Goal: Answer question/provide support

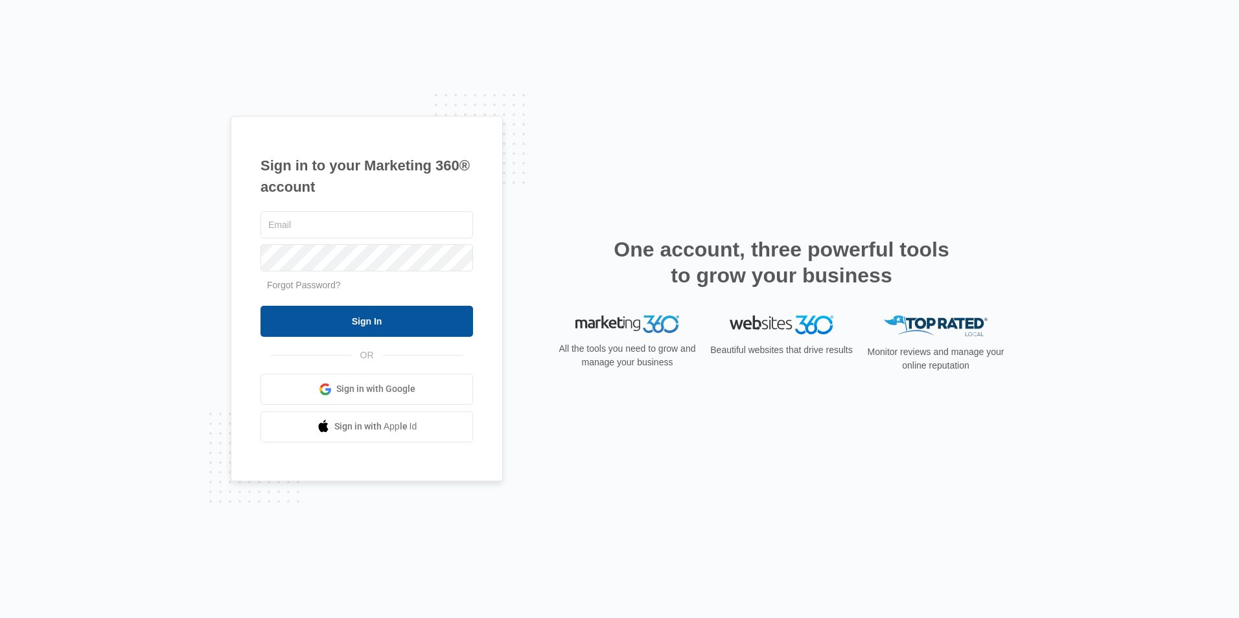
type input "[EMAIL_ADDRESS][DOMAIN_NAME]"
click at [374, 323] on input "Sign In" at bounding box center [367, 321] width 213 height 31
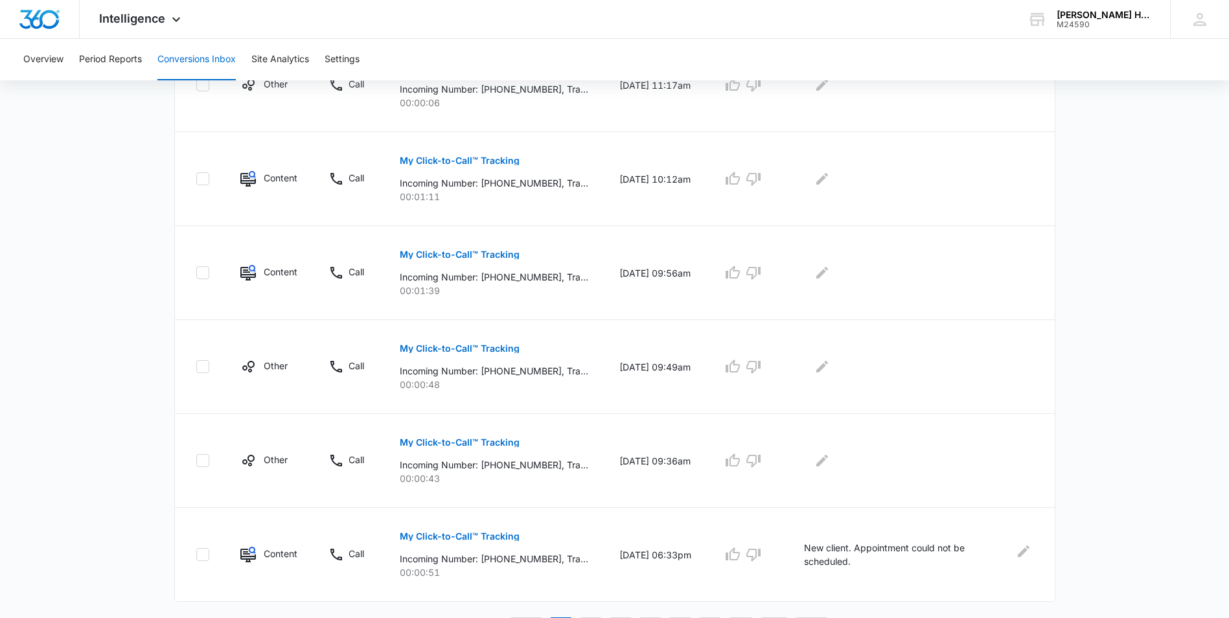
scroll to position [705, 0]
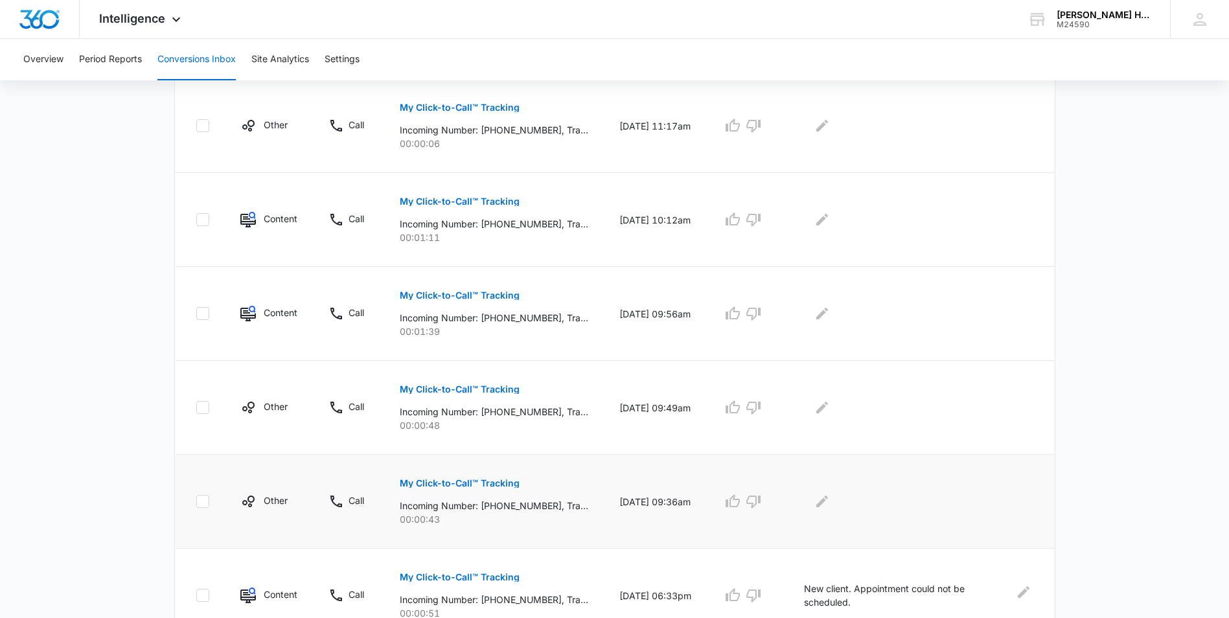
click at [461, 482] on p "My Click-to-Call™ Tracking" at bounding box center [460, 483] width 120 height 9
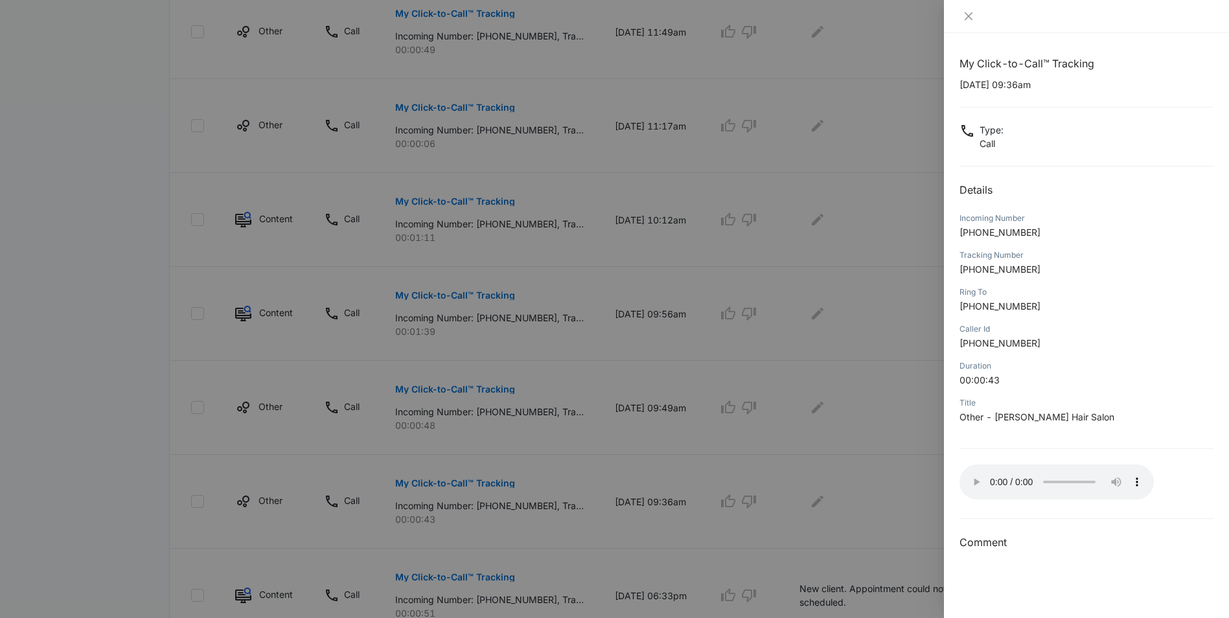
click at [856, 487] on div at bounding box center [614, 309] width 1229 height 618
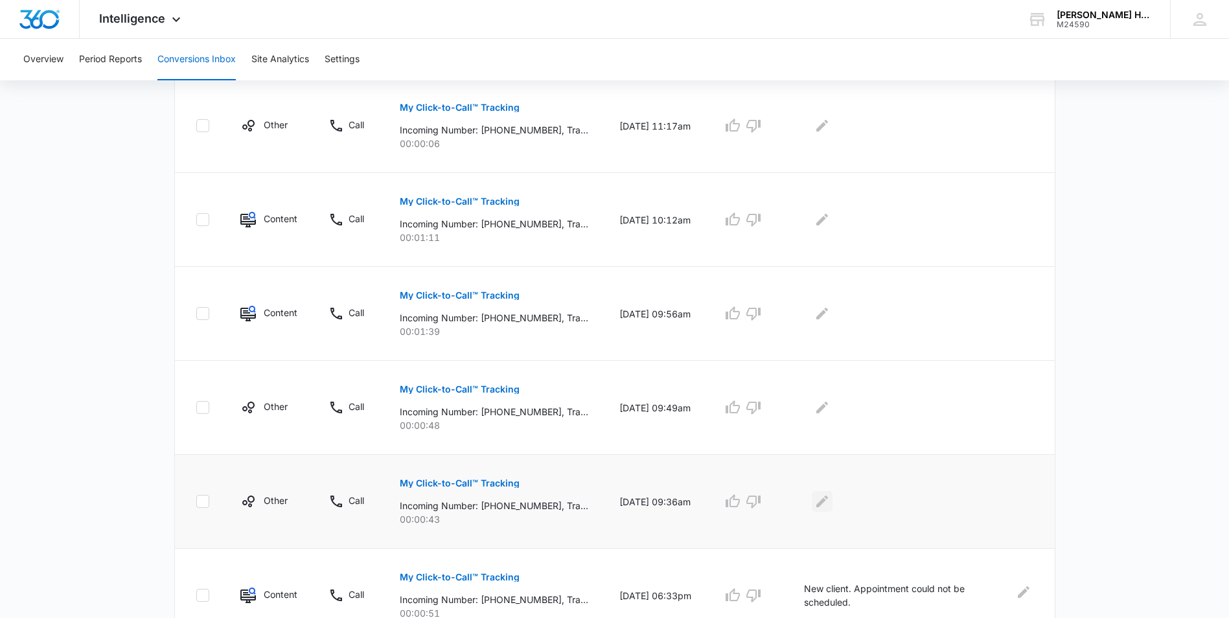
click at [828, 505] on icon "Edit Comments" at bounding box center [823, 502] width 12 height 12
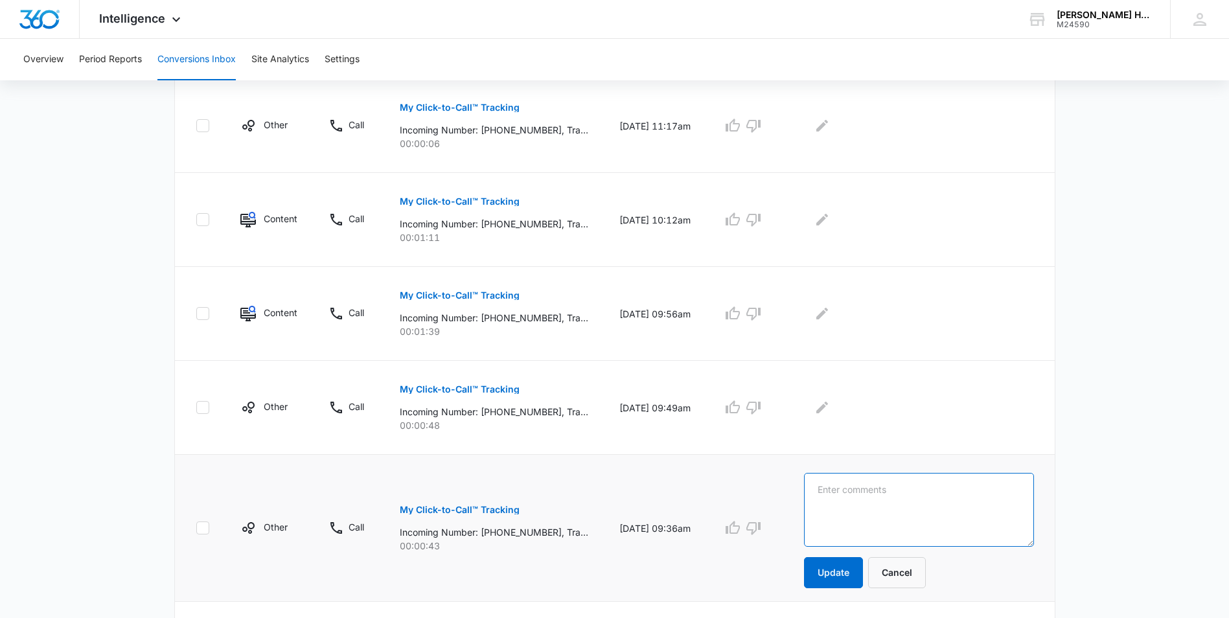
click at [846, 496] on textarea at bounding box center [918, 510] width 229 height 74
type textarea "existing client. rescheduling appt"
click at [855, 571] on button "Update" at bounding box center [833, 572] width 59 height 31
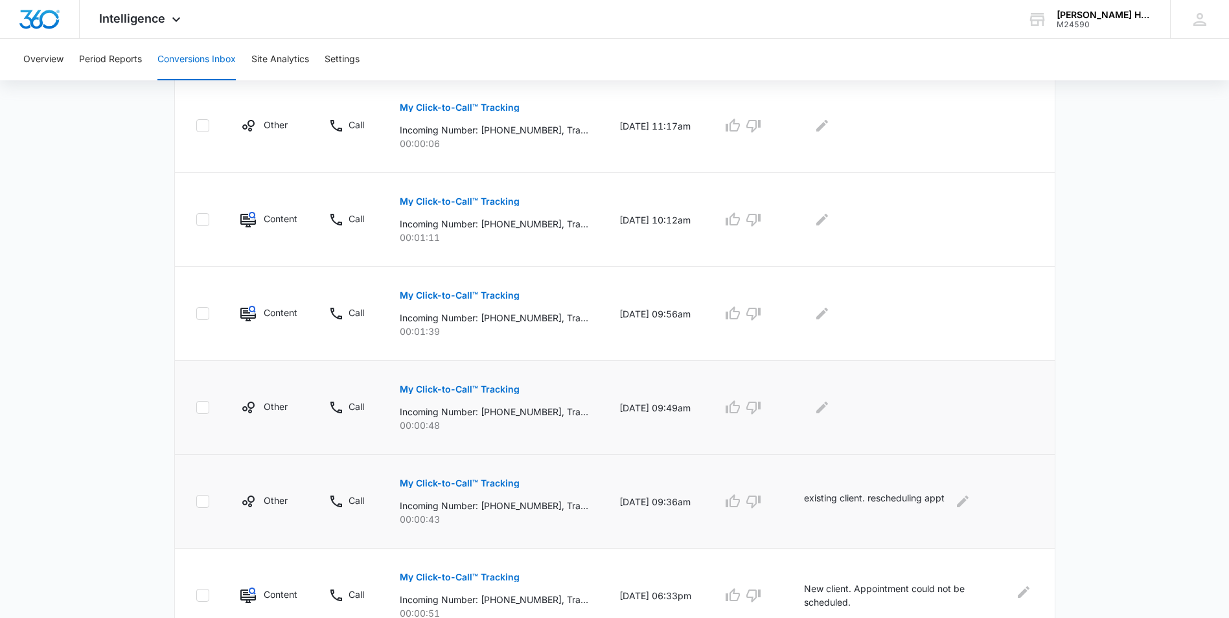
click at [497, 389] on p "My Click-to-Call™ Tracking" at bounding box center [460, 389] width 120 height 9
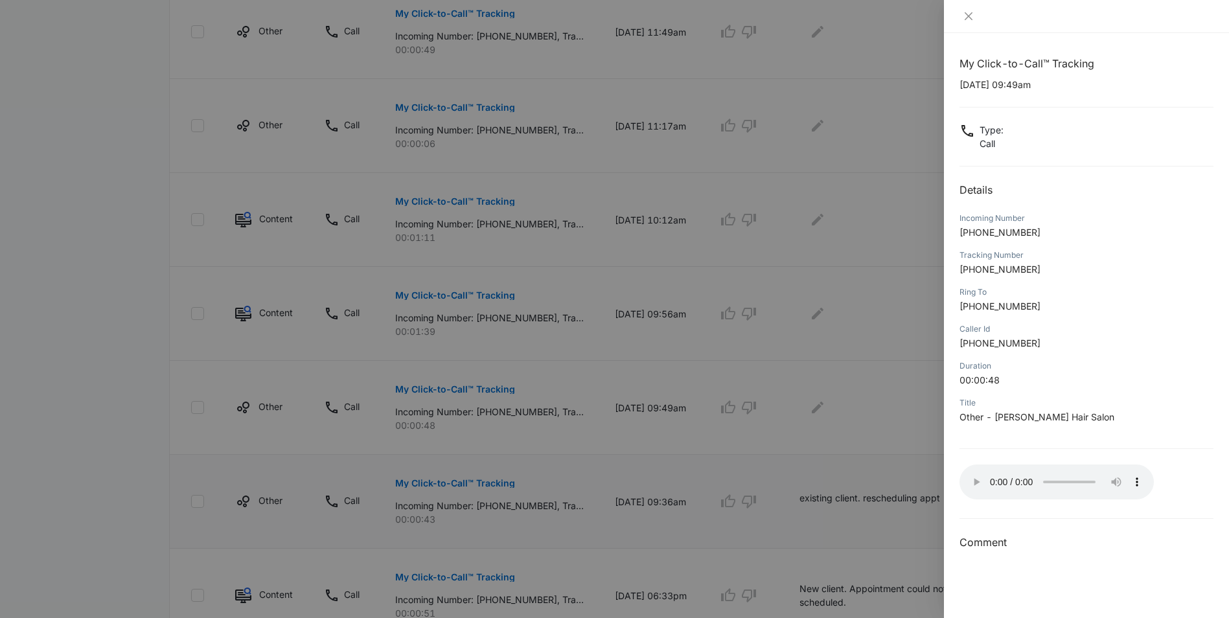
click at [889, 397] on div at bounding box center [614, 309] width 1229 height 618
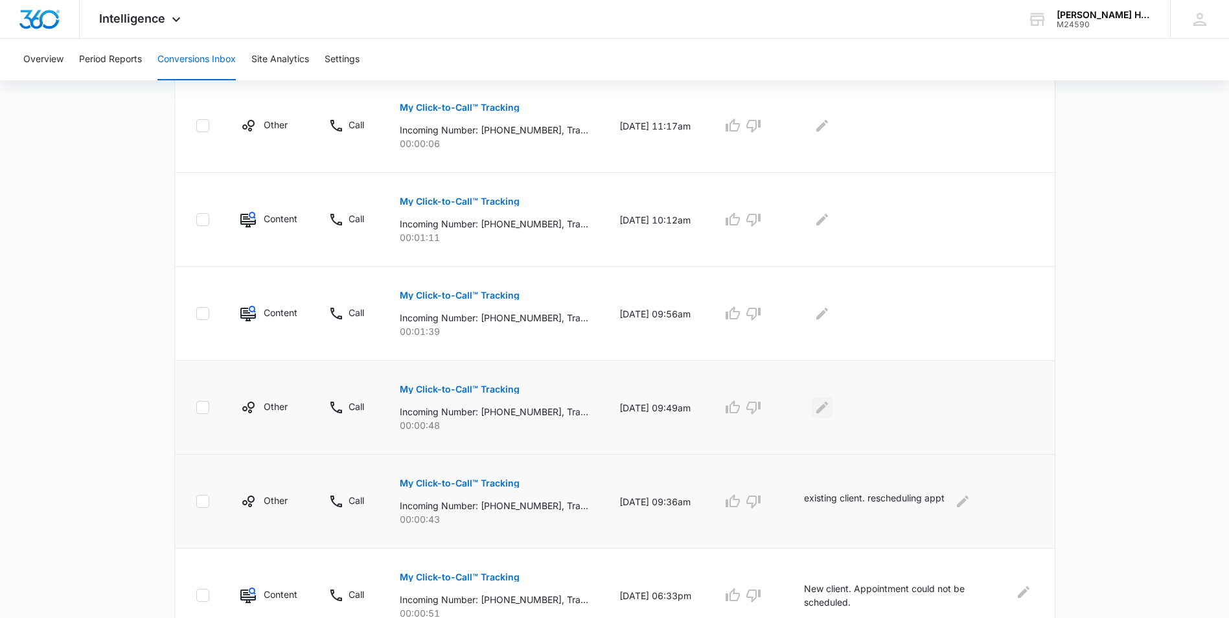
click at [828, 407] on icon "Edit Comments" at bounding box center [823, 408] width 12 height 12
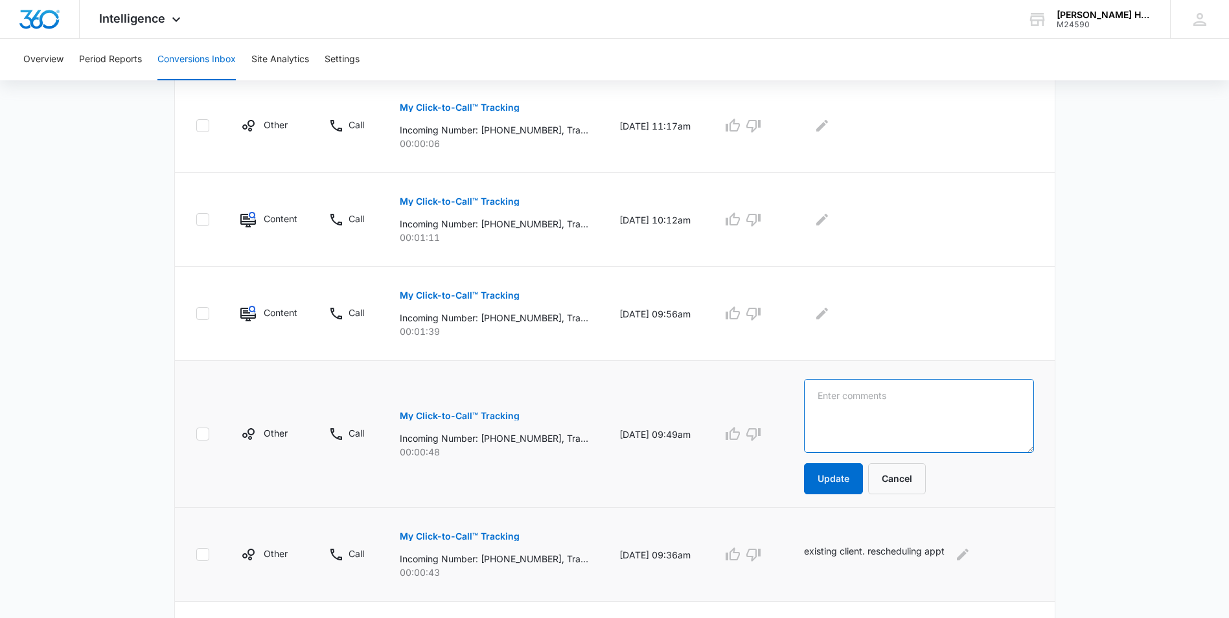
click at [898, 422] on textarea at bounding box center [918, 416] width 229 height 74
drag, startPoint x: 944, startPoint y: 394, endPoint x: 902, endPoint y: 385, distance: 43.1
click at [902, 385] on textarea "cancelling appt because sick" at bounding box center [918, 416] width 229 height 74
type textarea "cancelling appt, sick"
click at [859, 471] on button "Update" at bounding box center [833, 478] width 59 height 31
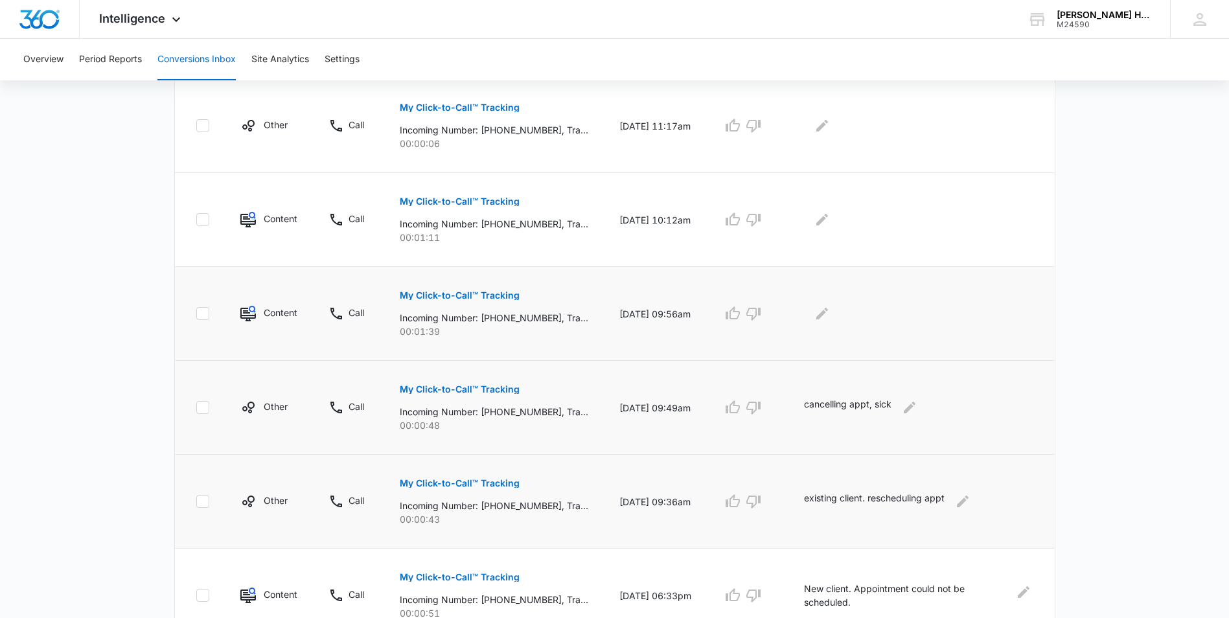
click at [459, 297] on p "My Click-to-Call™ Tracking" at bounding box center [460, 295] width 120 height 9
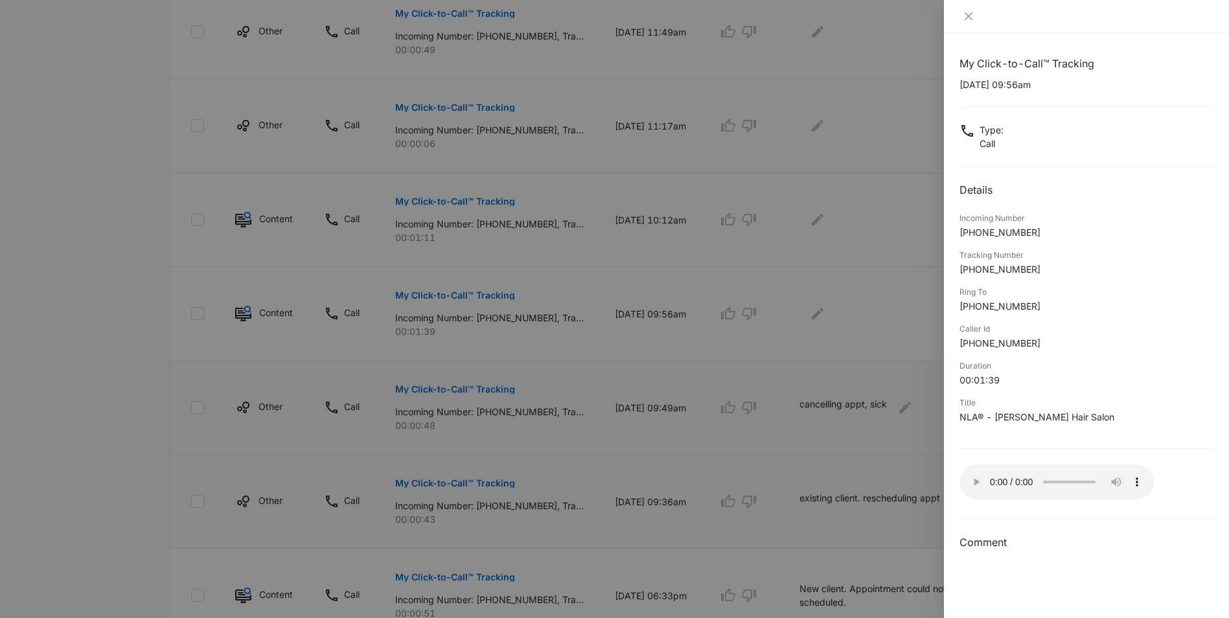
click at [797, 272] on div at bounding box center [614, 309] width 1229 height 618
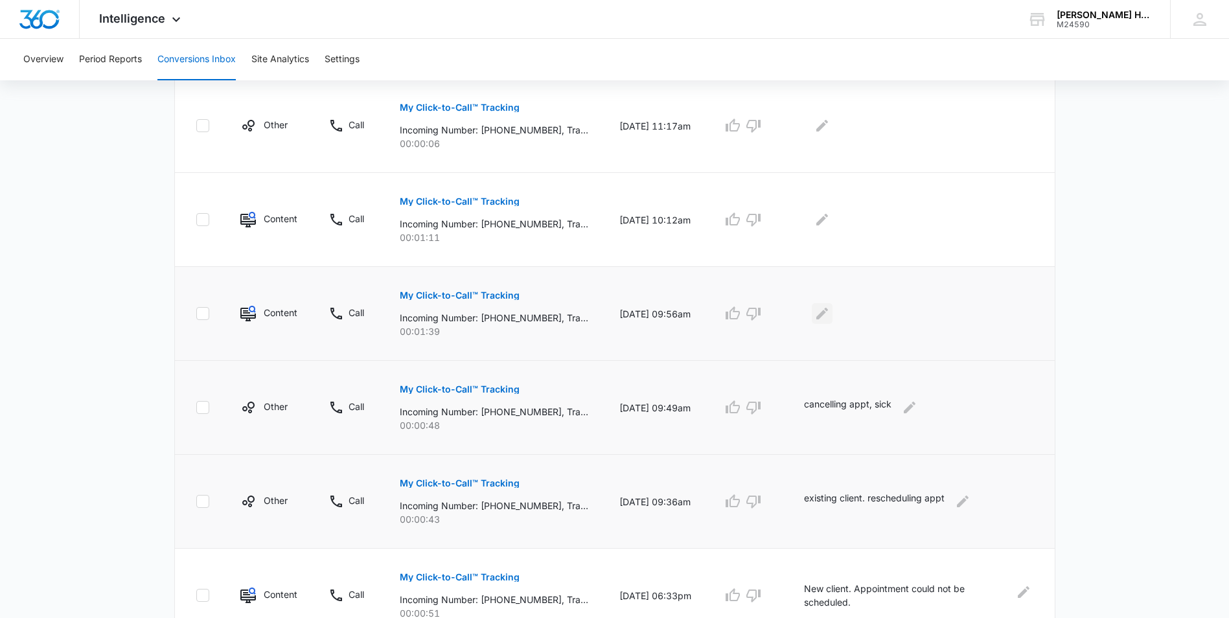
click at [830, 319] on icon "Edit Comments" at bounding box center [823, 314] width 16 height 16
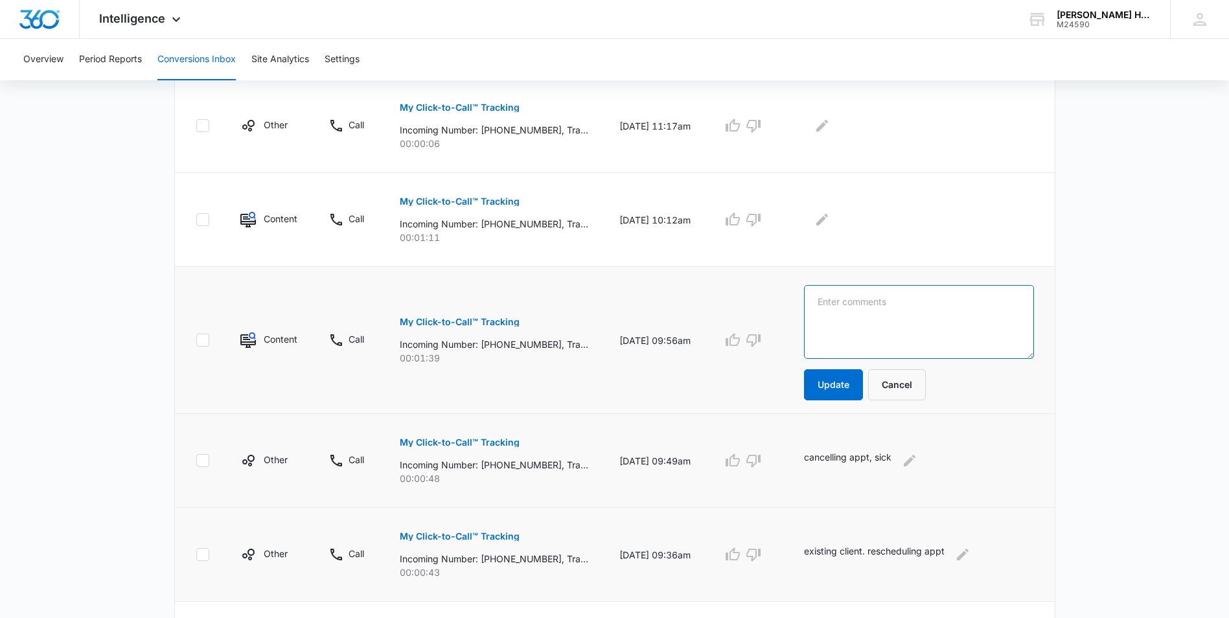
click at [900, 323] on textarea at bounding box center [918, 322] width 229 height 74
type textarea "existing client, booked appt."
click at [863, 389] on button "Update" at bounding box center [833, 384] width 59 height 31
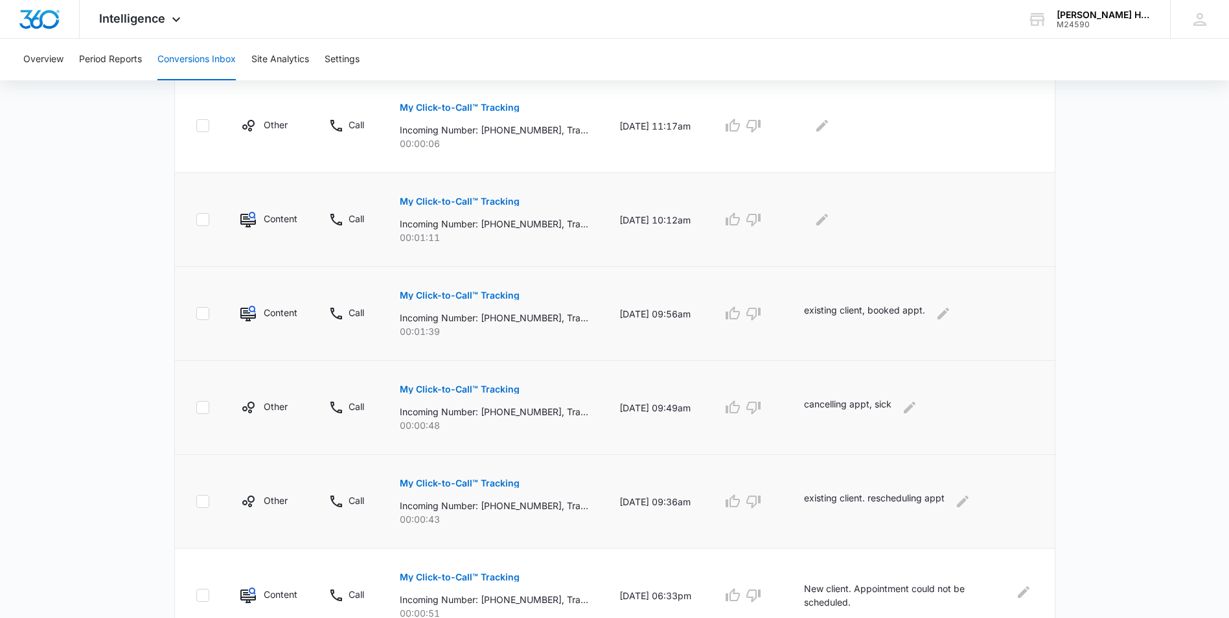
click at [461, 202] on p "My Click-to-Call™ Tracking" at bounding box center [460, 201] width 120 height 9
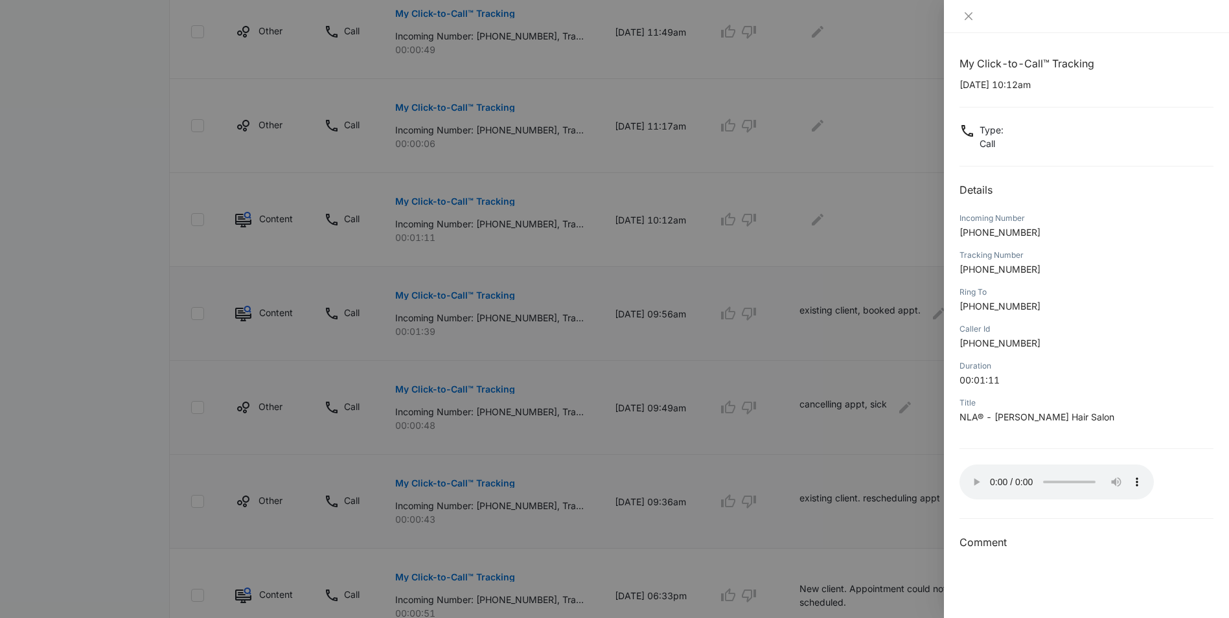
drag, startPoint x: 881, startPoint y: 205, endPoint x: 874, endPoint y: 198, distance: 9.6
click at [880, 204] on div at bounding box center [614, 309] width 1229 height 618
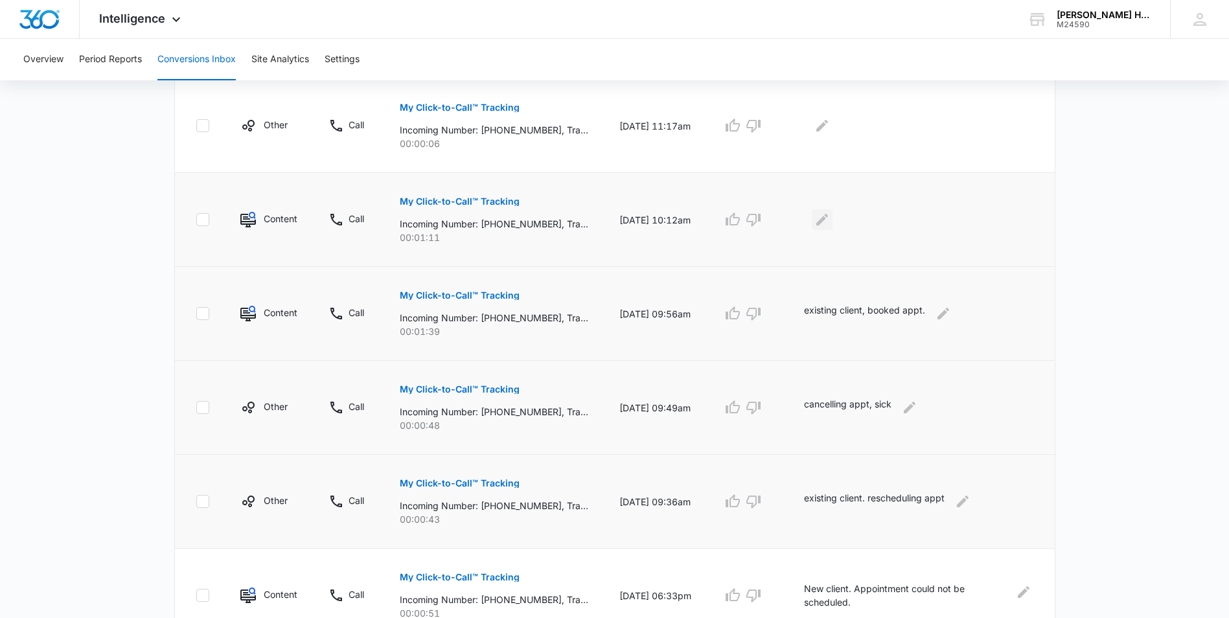
click at [830, 222] on icon "Edit Comments" at bounding box center [823, 220] width 16 height 16
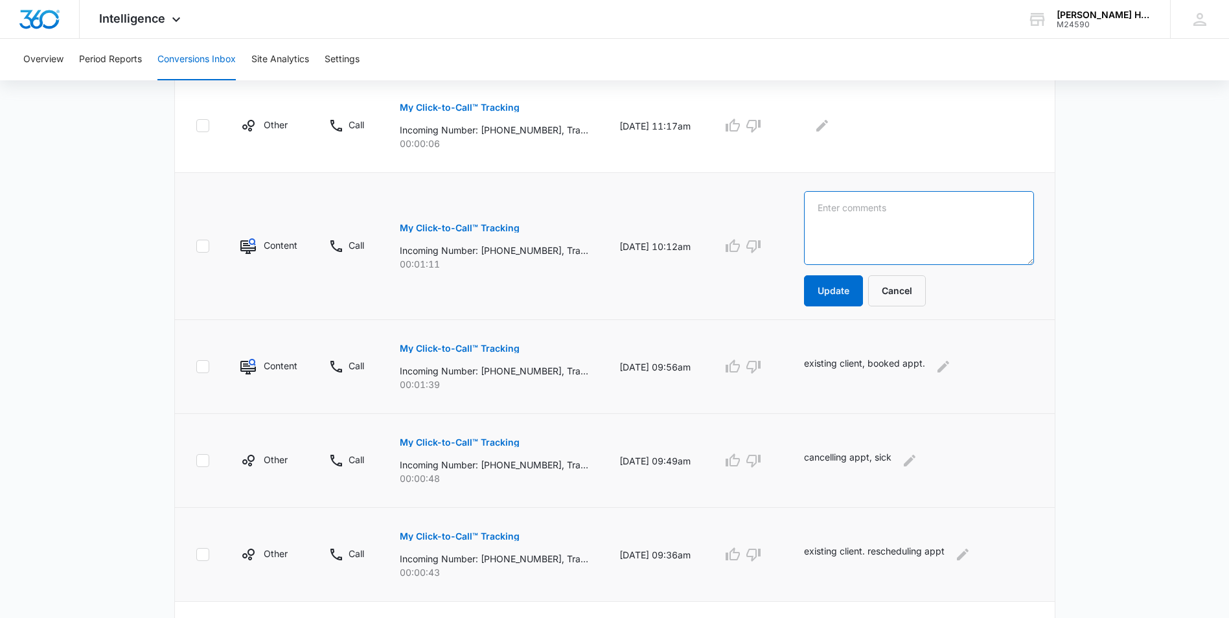
click at [859, 240] on textarea at bounding box center [918, 228] width 229 height 74
type textarea "existing client, rescheduling appt."
click at [843, 284] on button "Update" at bounding box center [833, 290] width 59 height 31
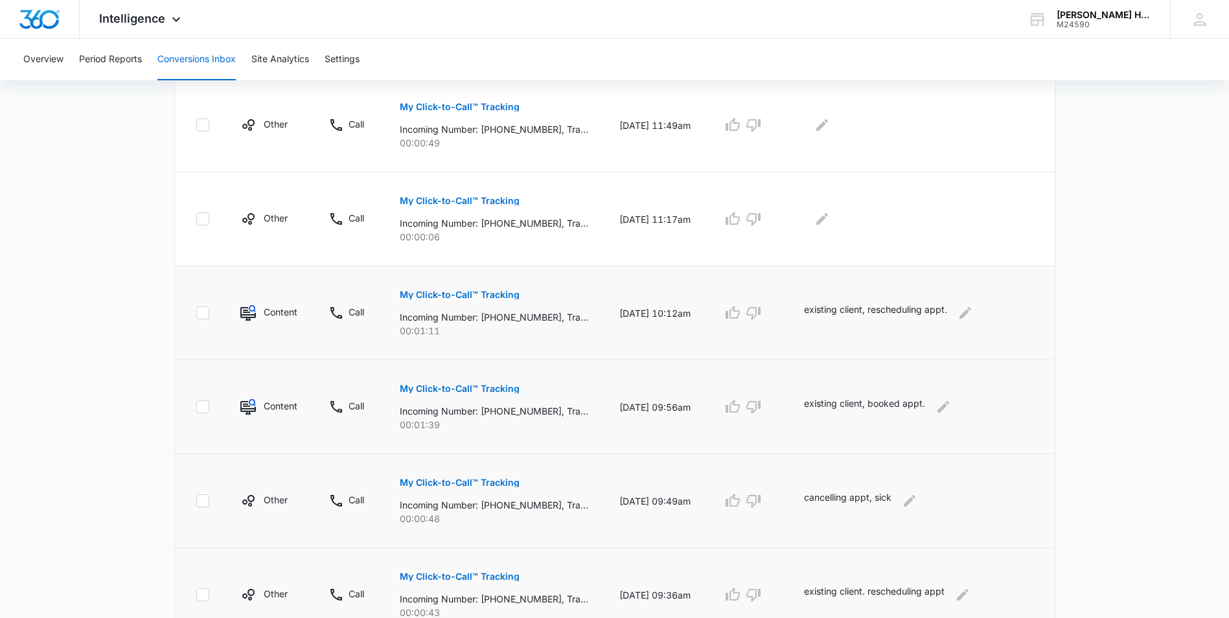
scroll to position [564, 0]
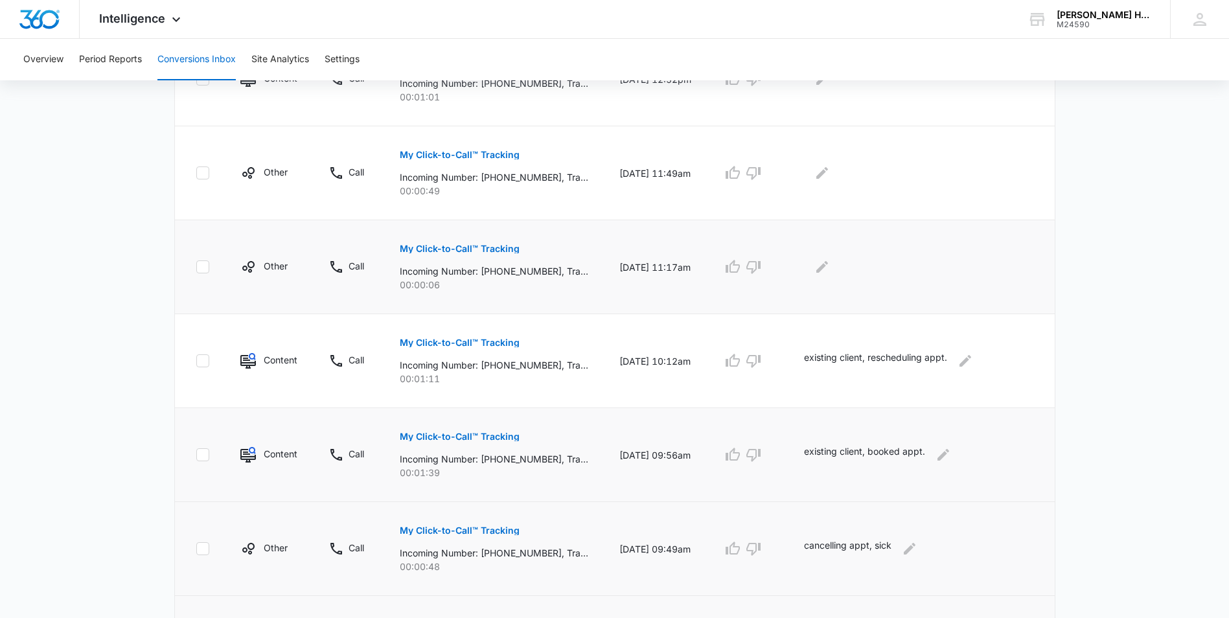
click at [473, 251] on p "My Click-to-Call™ Tracking" at bounding box center [460, 248] width 120 height 9
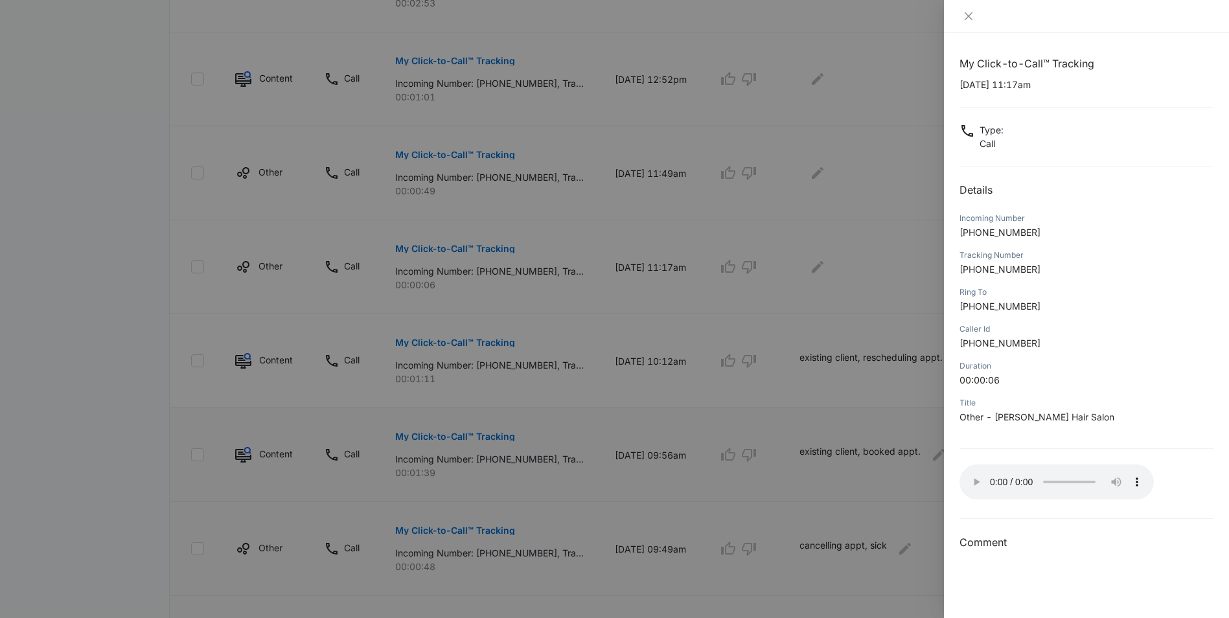
click at [864, 198] on div at bounding box center [614, 309] width 1229 height 618
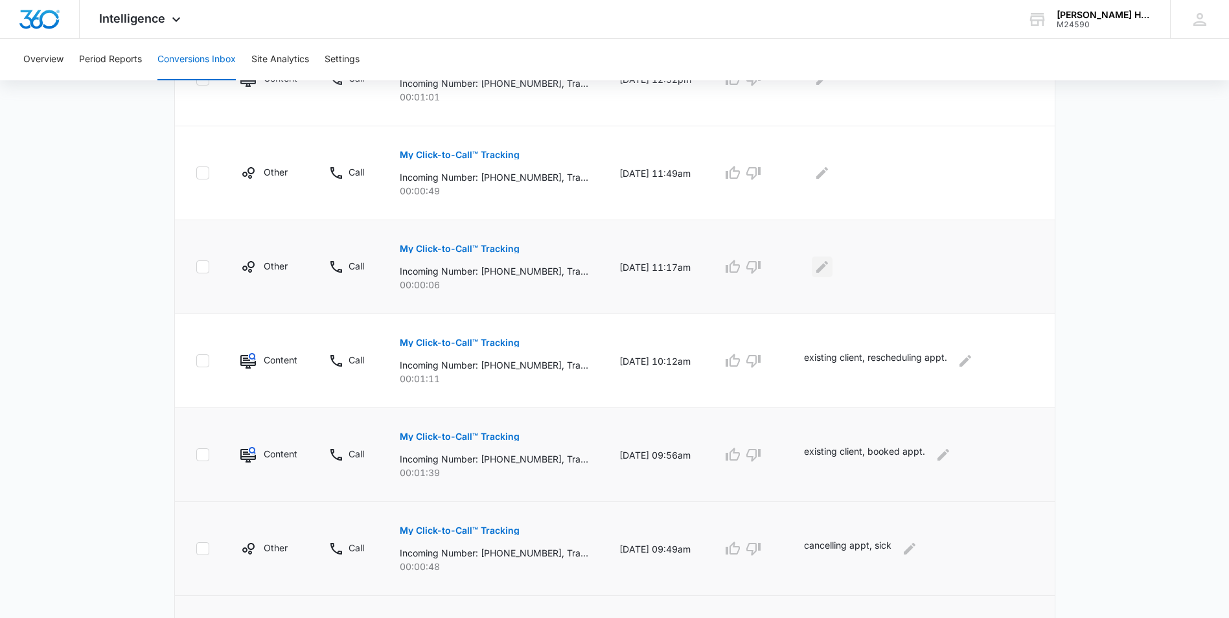
click at [830, 268] on icon "Edit Comments" at bounding box center [823, 267] width 16 height 16
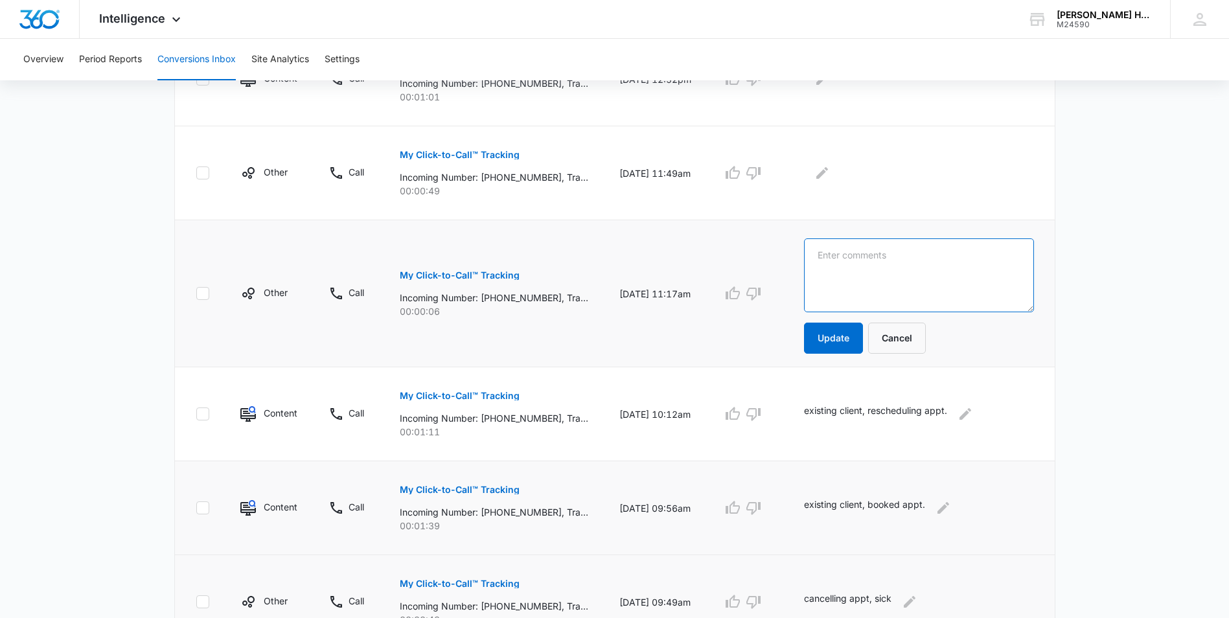
click at [866, 279] on textarea at bounding box center [918, 275] width 229 height 74
type textarea "empty call"
click at [839, 345] on button "Update" at bounding box center [833, 338] width 59 height 31
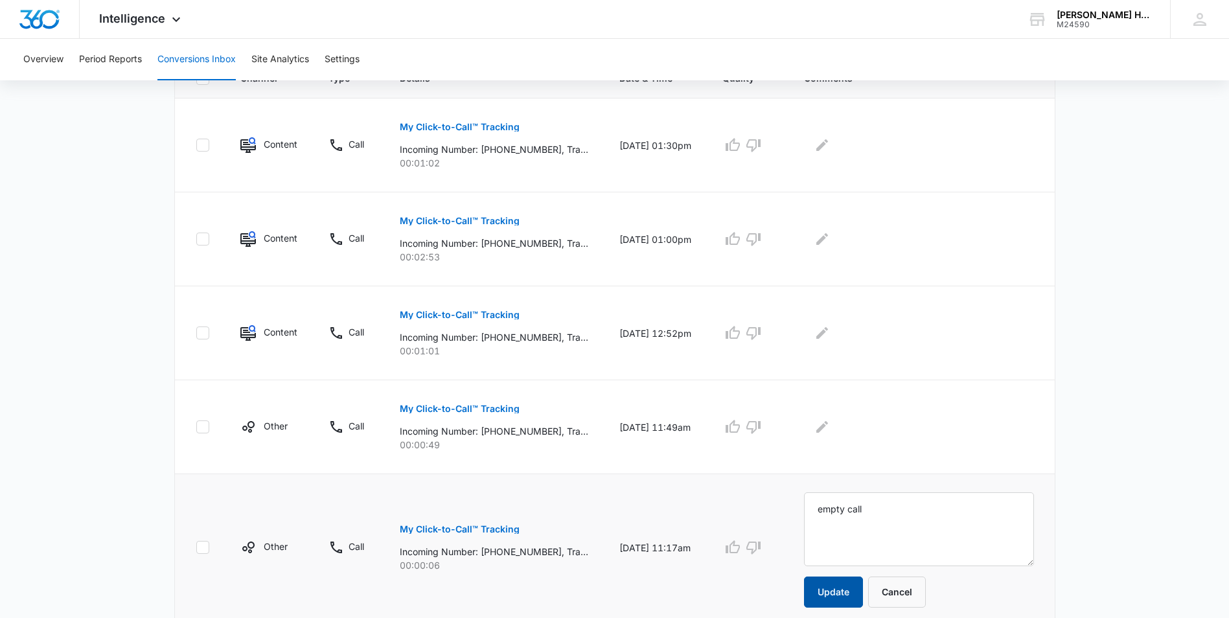
scroll to position [305, 0]
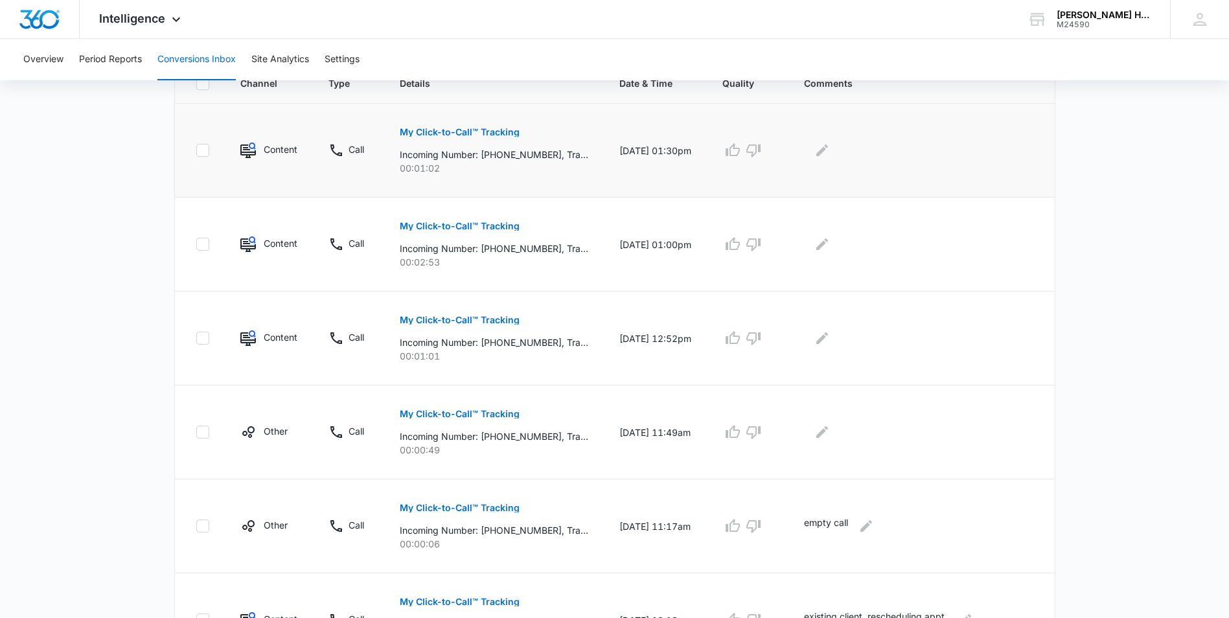
click at [488, 131] on p "My Click-to-Call™ Tracking" at bounding box center [460, 132] width 120 height 9
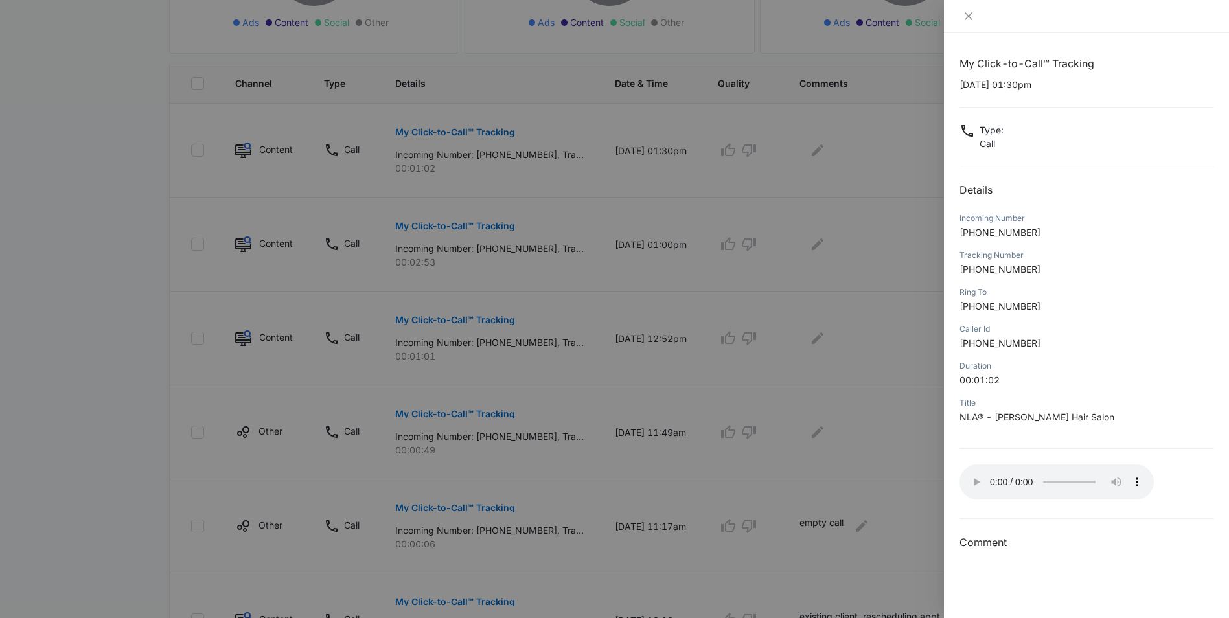
click at [898, 428] on div at bounding box center [614, 309] width 1229 height 618
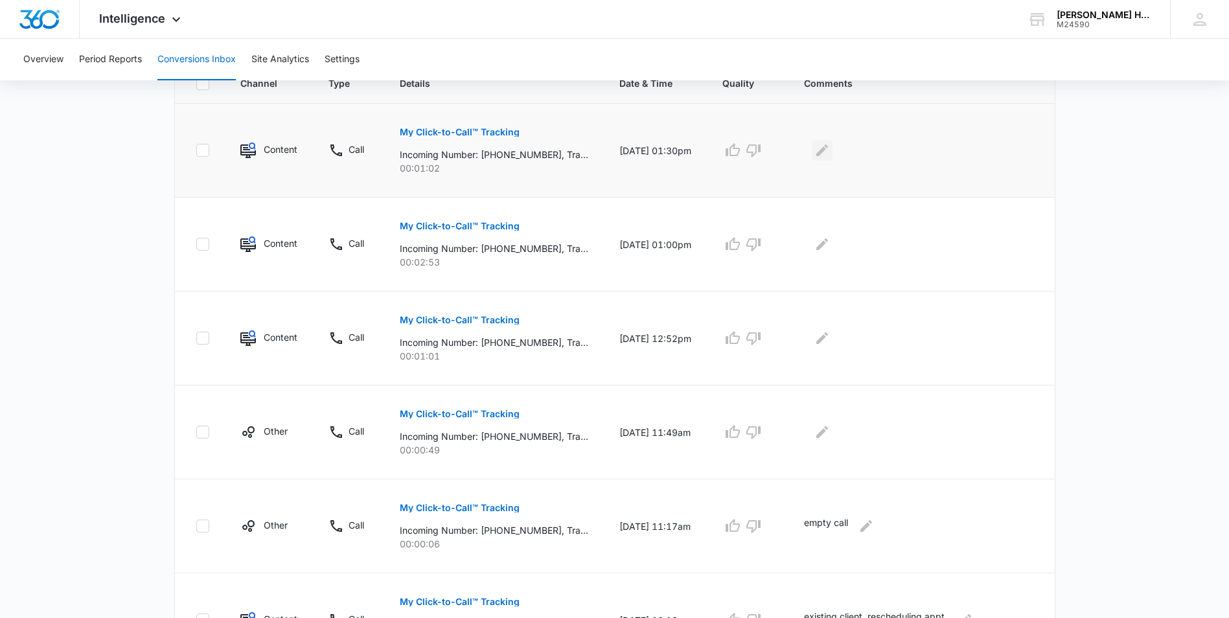
click at [828, 149] on icon "Edit Comments" at bounding box center [823, 151] width 12 height 12
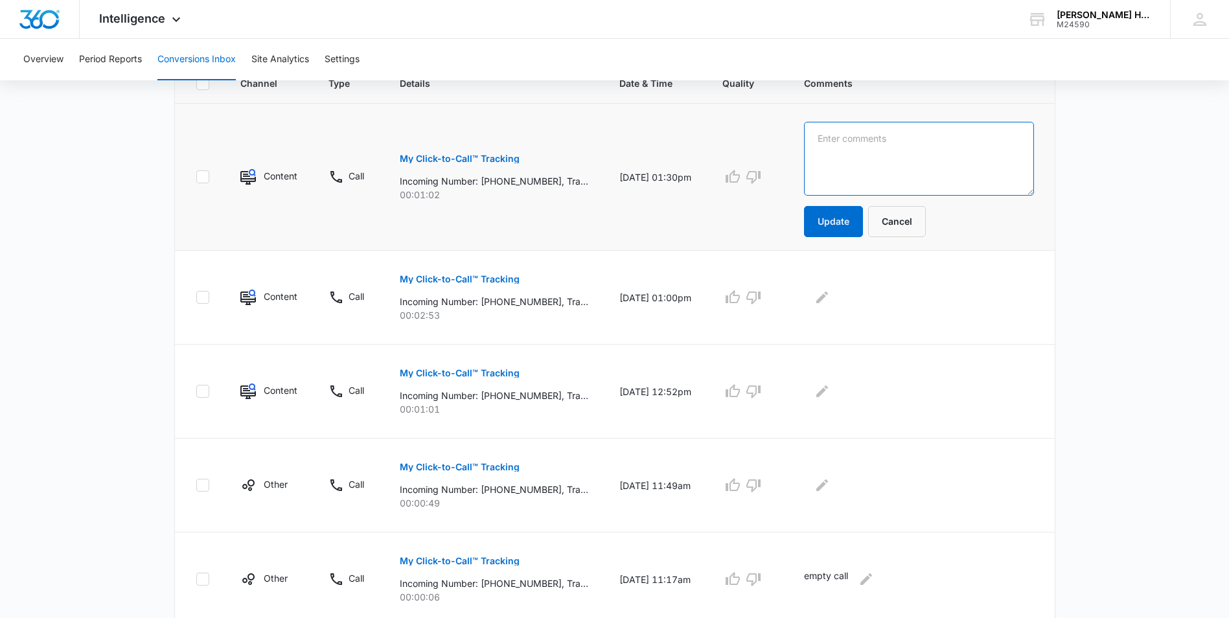
click at [861, 176] on textarea at bounding box center [918, 159] width 229 height 74
type textarea "existing client. booked appt."
click at [848, 220] on button "Update" at bounding box center [833, 221] width 59 height 31
click at [456, 279] on p "My Click-to-Call™ Tracking" at bounding box center [460, 279] width 120 height 9
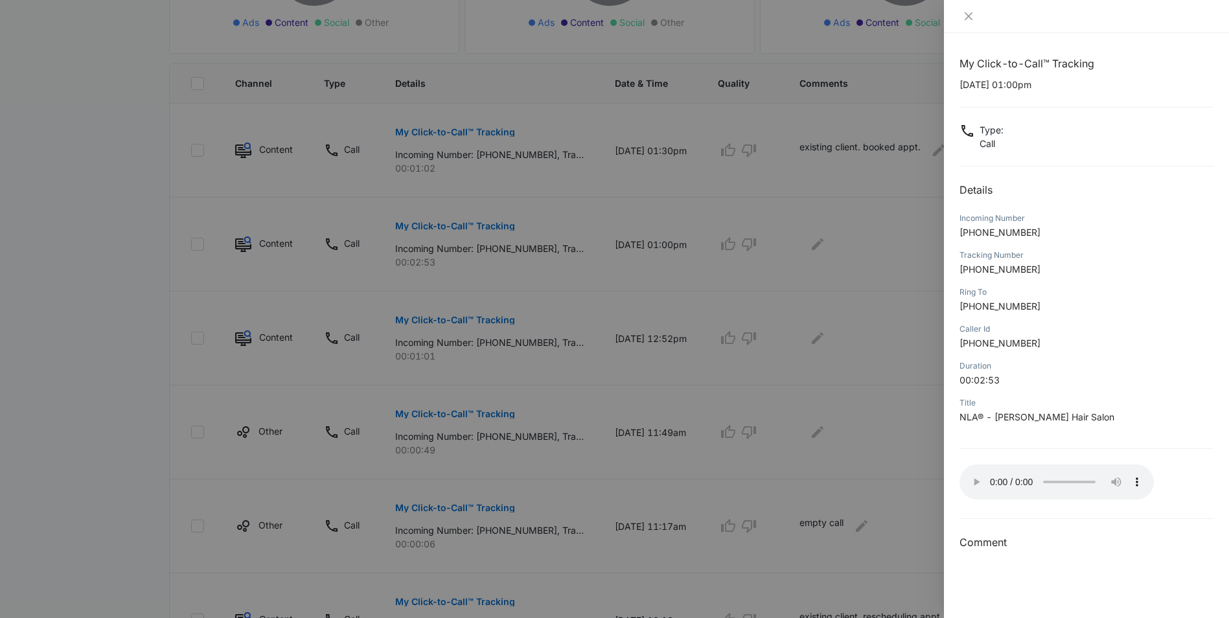
click at [868, 244] on div at bounding box center [614, 309] width 1229 height 618
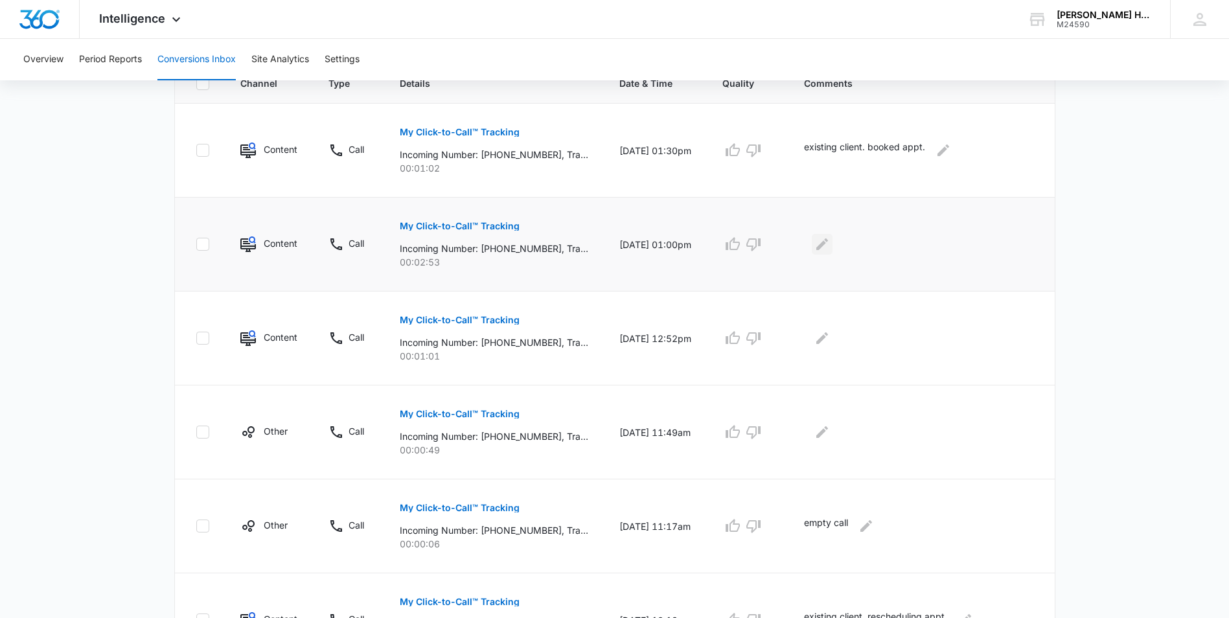
click at [830, 245] on icon "Edit Comments" at bounding box center [823, 245] width 16 height 16
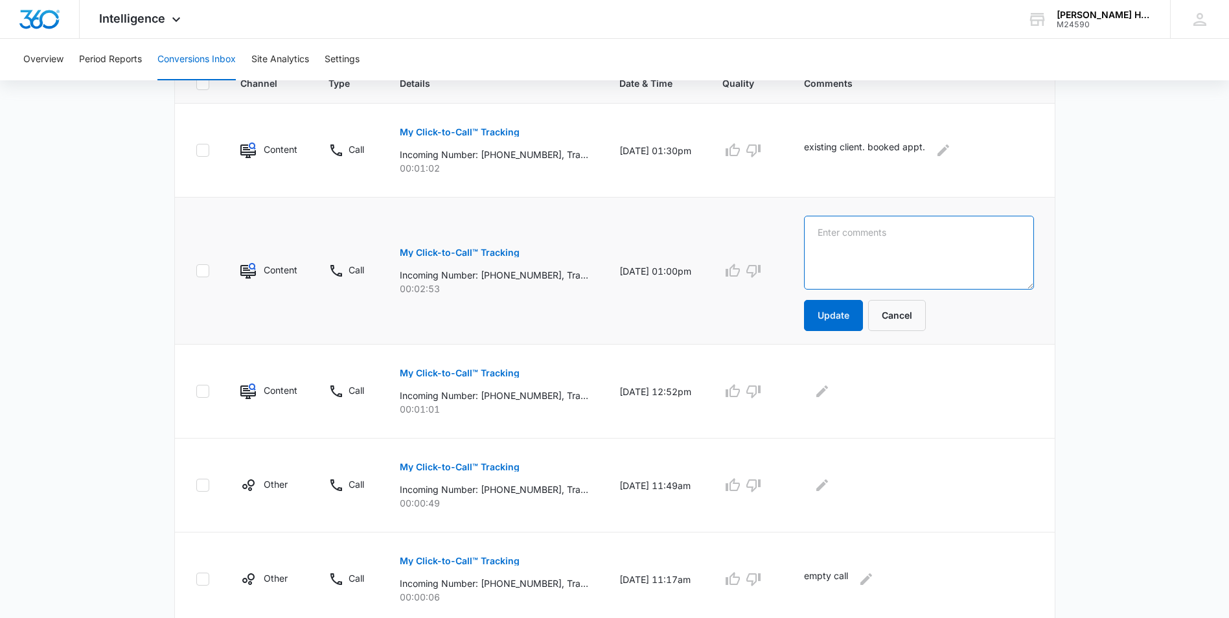
click at [856, 266] on textarea at bounding box center [918, 253] width 229 height 74
type textarea "existing client, booked appt."
click at [860, 308] on button "Update" at bounding box center [833, 315] width 59 height 31
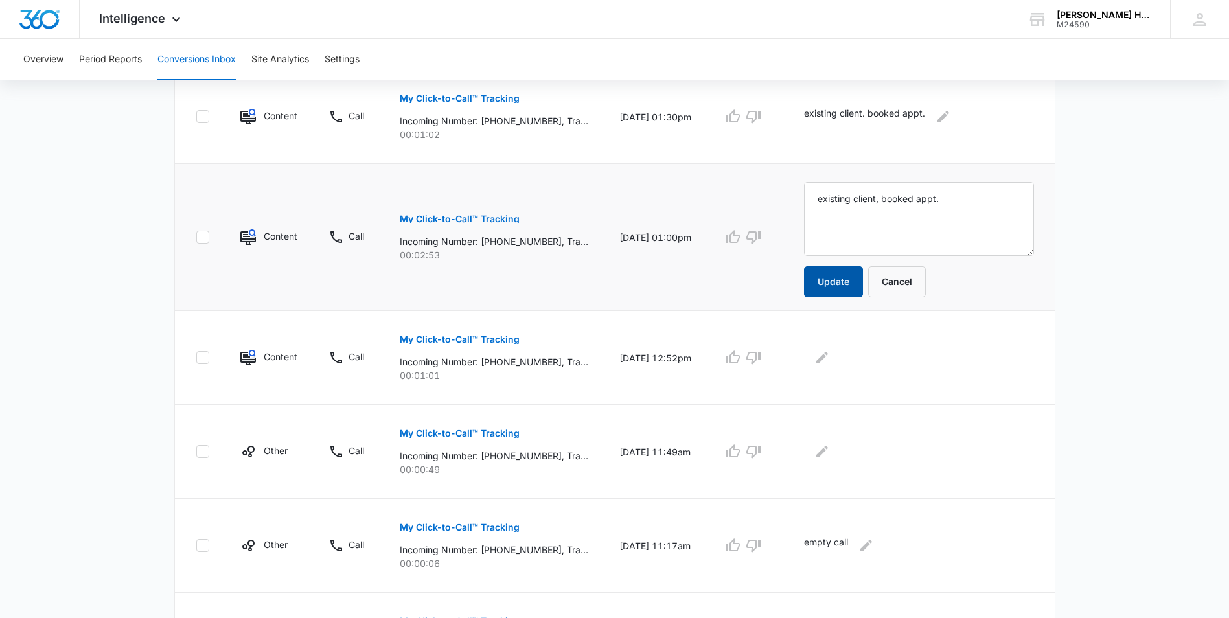
scroll to position [369, 0]
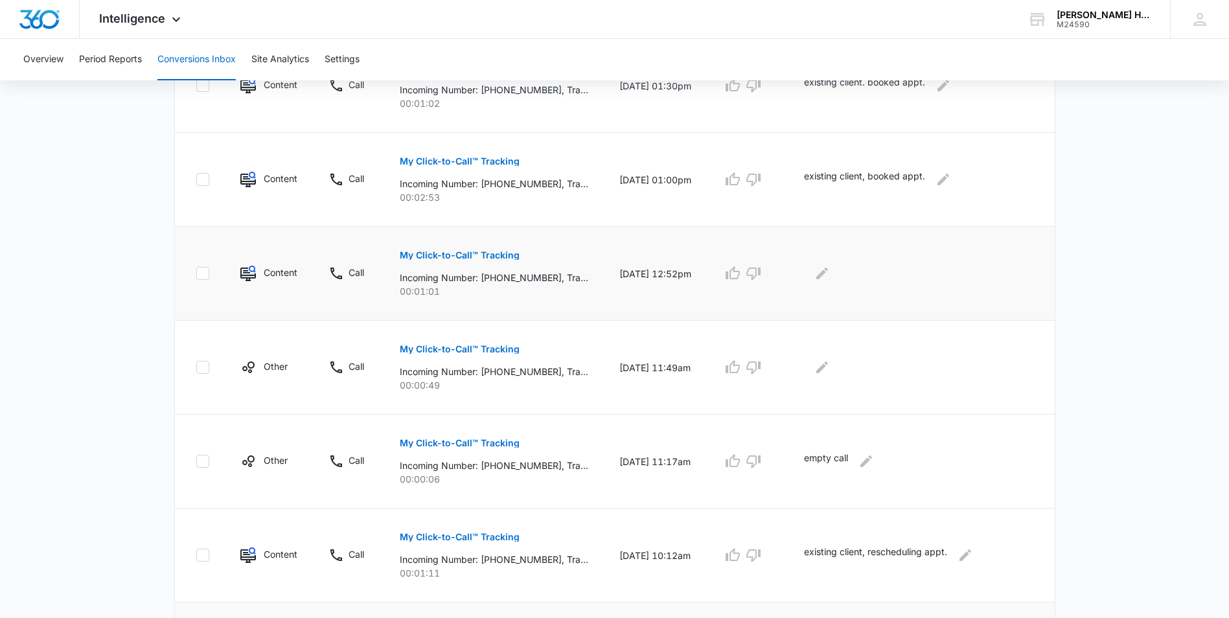
click at [447, 254] on p "My Click-to-Call™ Tracking" at bounding box center [460, 255] width 120 height 9
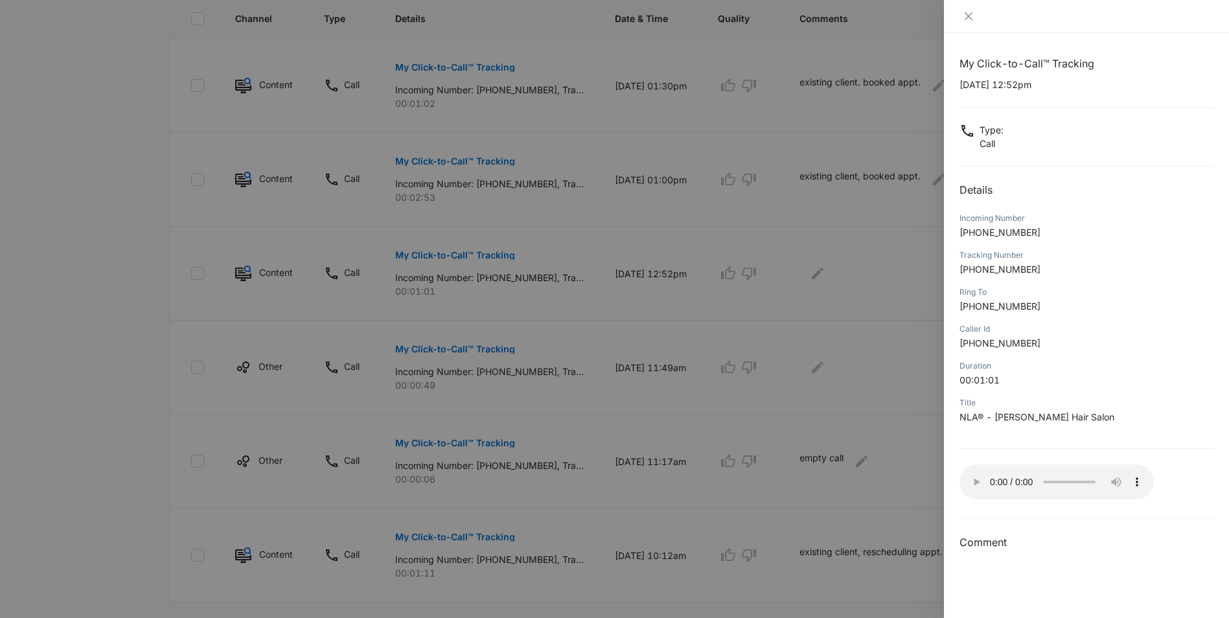
click at [850, 281] on div at bounding box center [614, 309] width 1229 height 618
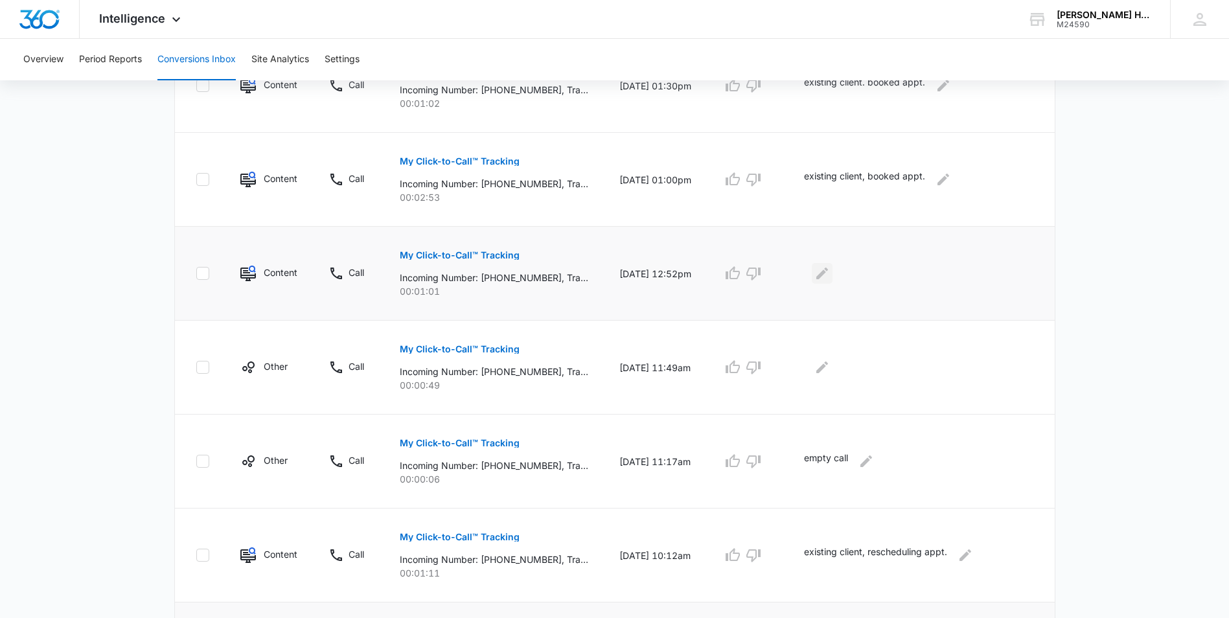
click at [830, 270] on icon "Edit Comments" at bounding box center [823, 274] width 16 height 16
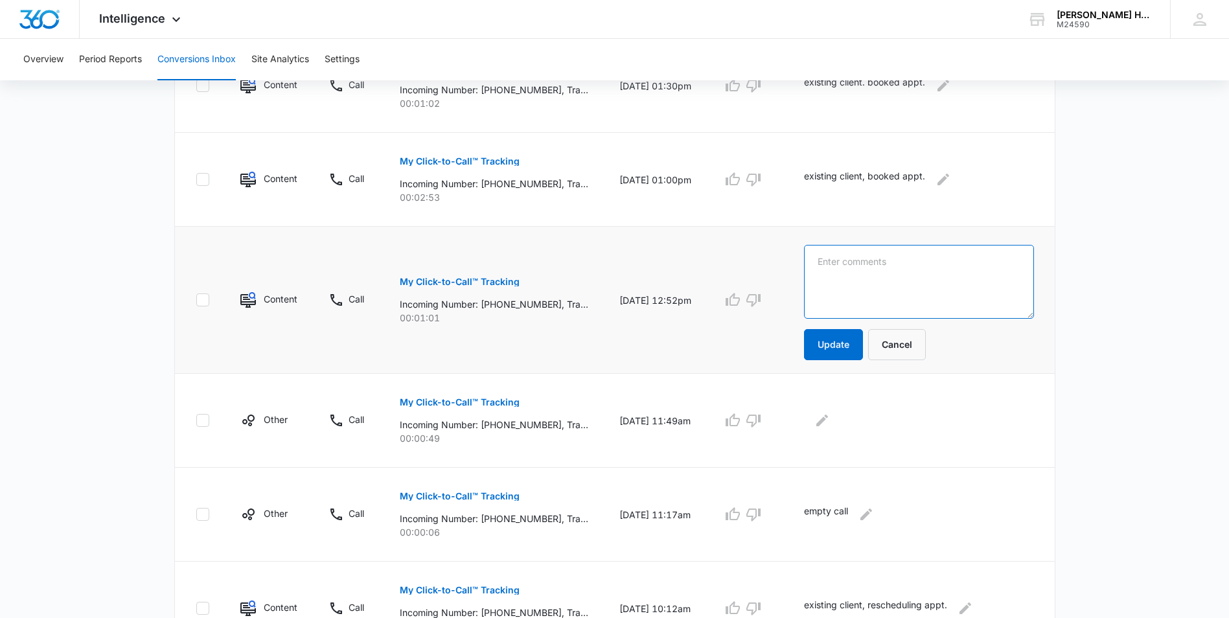
click at [850, 276] on textarea at bounding box center [918, 282] width 229 height 74
type textarea "existing client, booked appt."
click at [861, 336] on button "Update" at bounding box center [833, 344] width 59 height 31
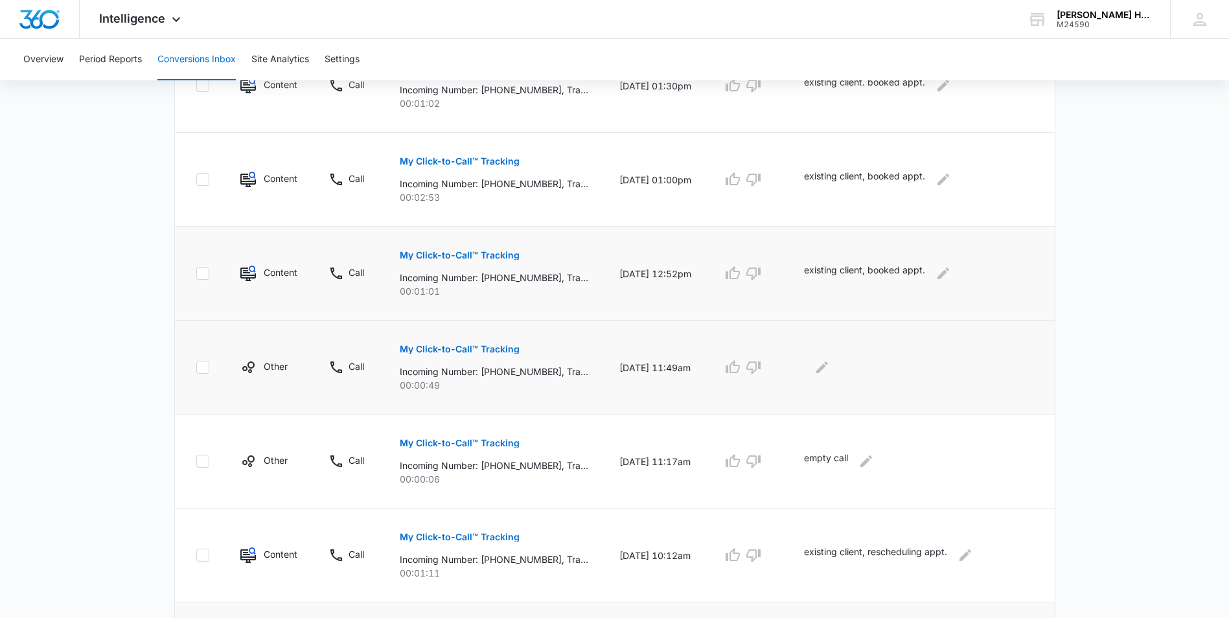
click at [439, 353] on button "My Click-to-Call™ Tracking" at bounding box center [460, 349] width 120 height 31
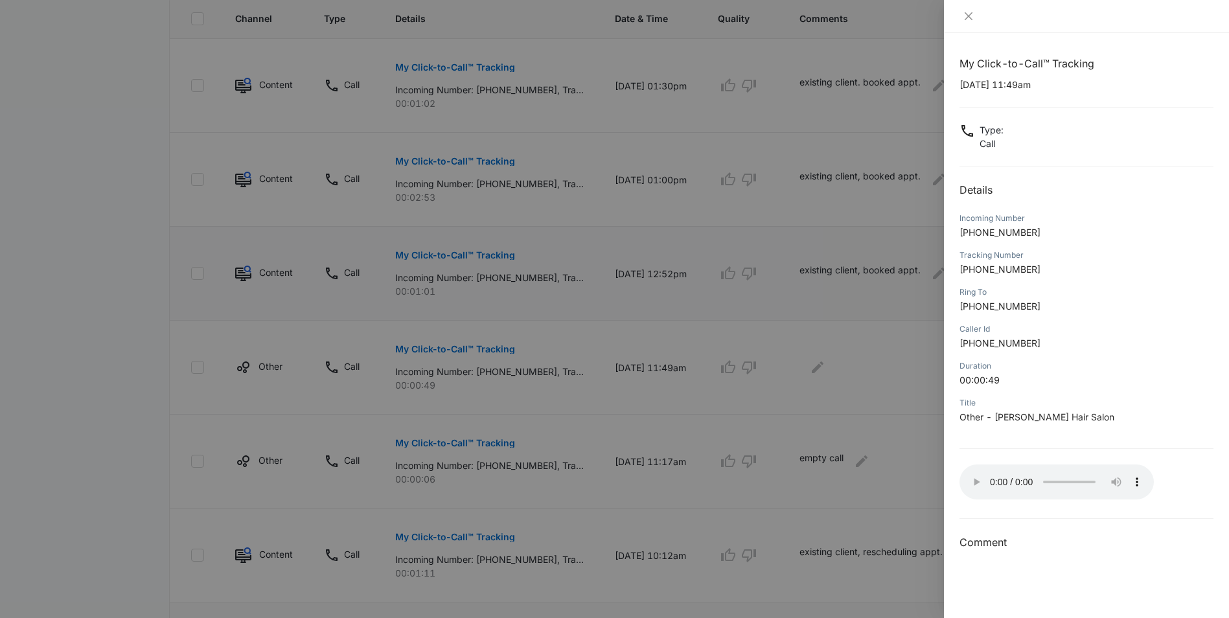
click at [889, 334] on div at bounding box center [614, 309] width 1229 height 618
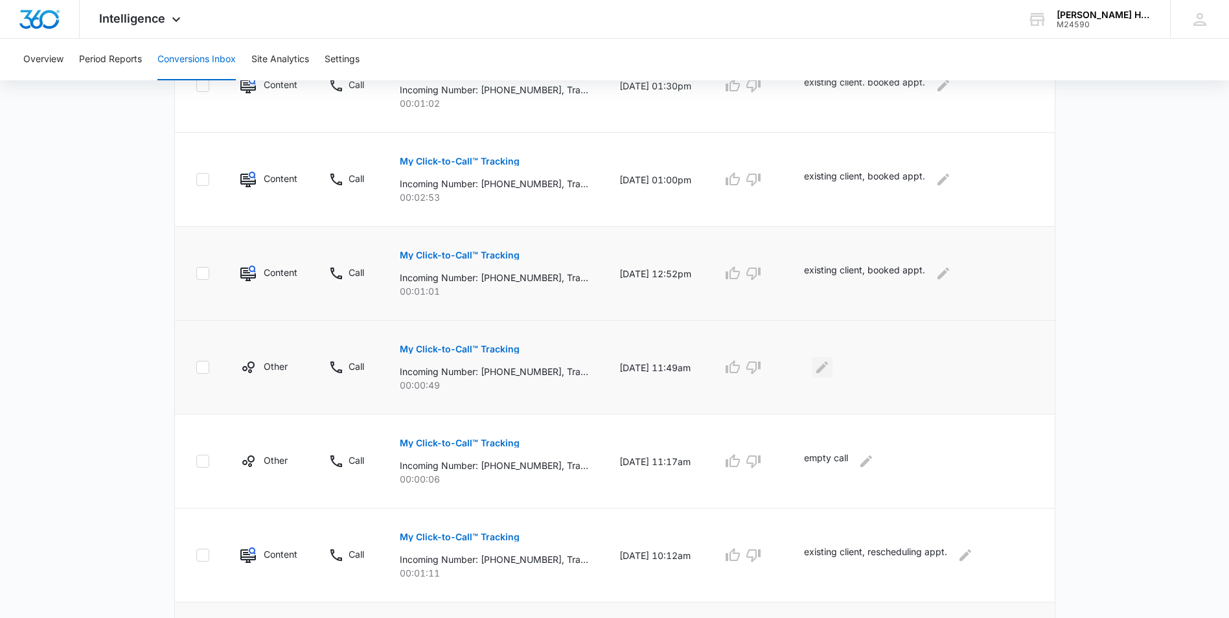
click at [831, 365] on button "Edit Comments" at bounding box center [822, 367] width 21 height 21
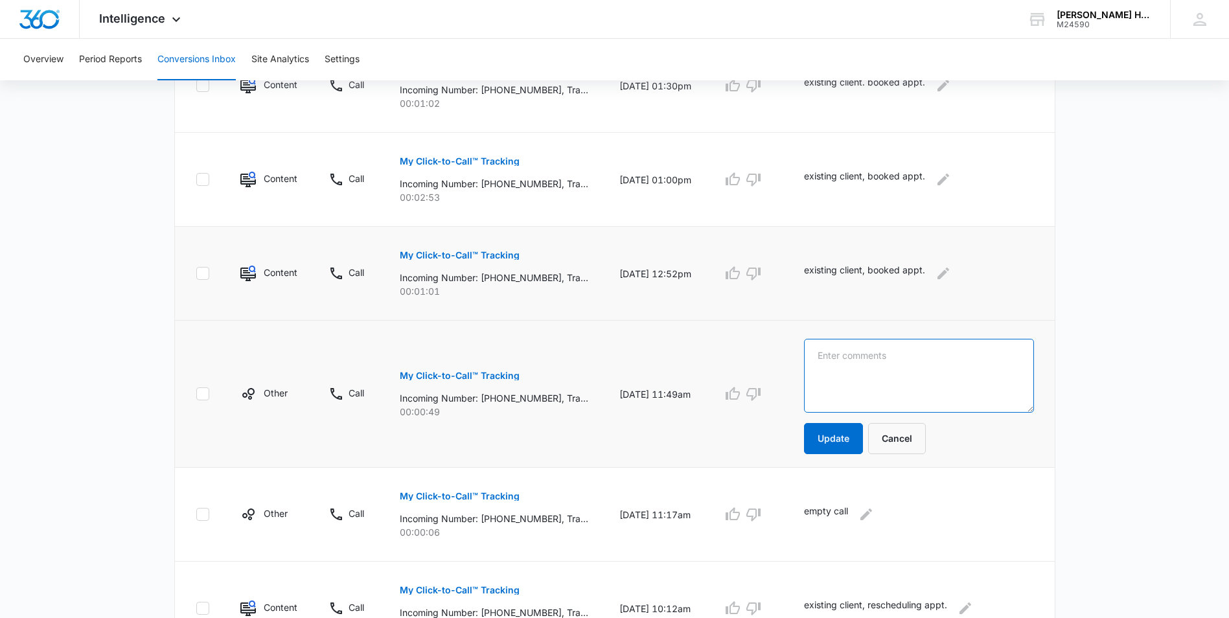
click at [841, 369] on textarea at bounding box center [918, 376] width 229 height 74
type textarea "existing client, booked appt."
click at [854, 435] on button "Update" at bounding box center [833, 438] width 59 height 31
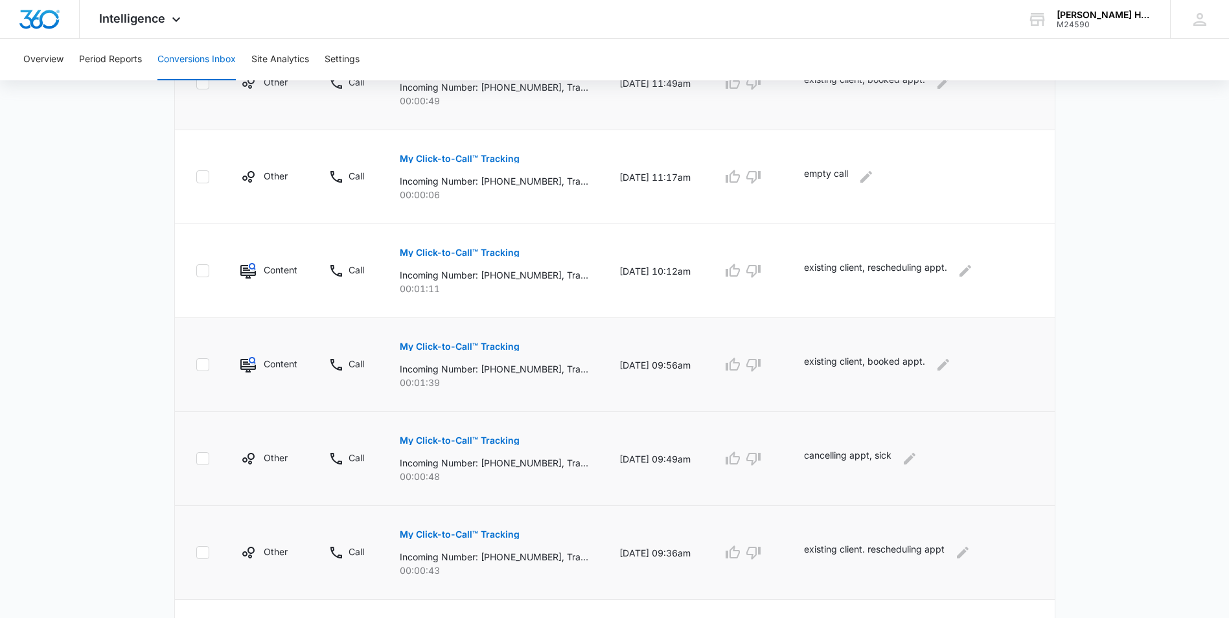
scroll to position [770, 0]
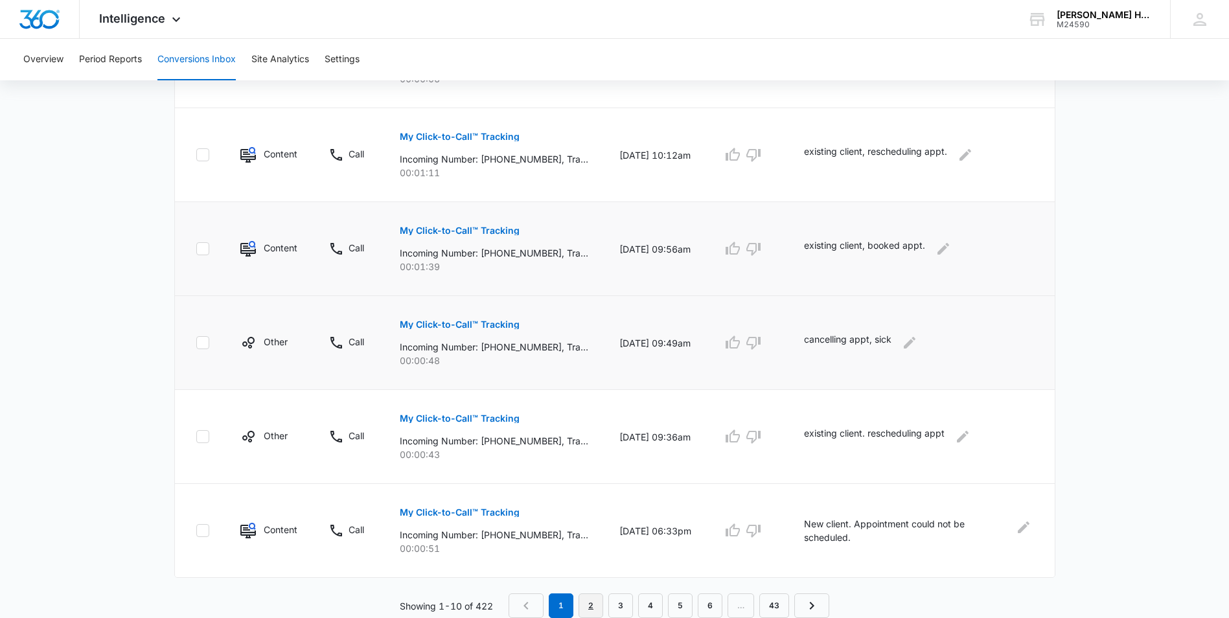
click at [586, 607] on link "2" at bounding box center [591, 606] width 25 height 25
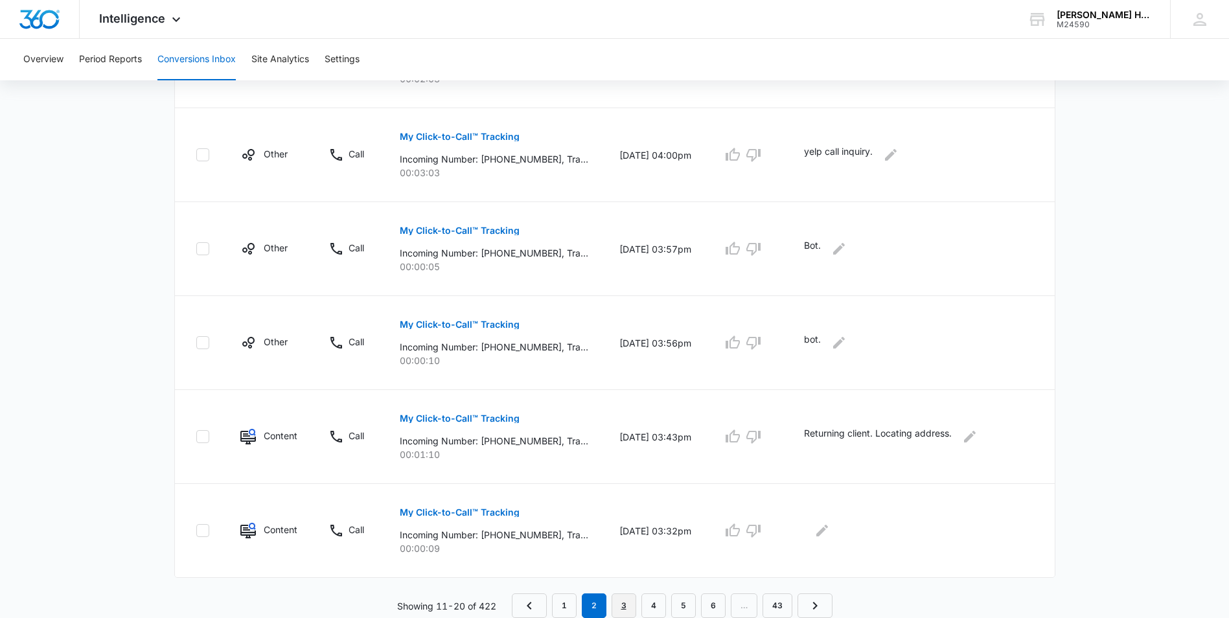
click at [623, 606] on link "3" at bounding box center [624, 606] width 25 height 25
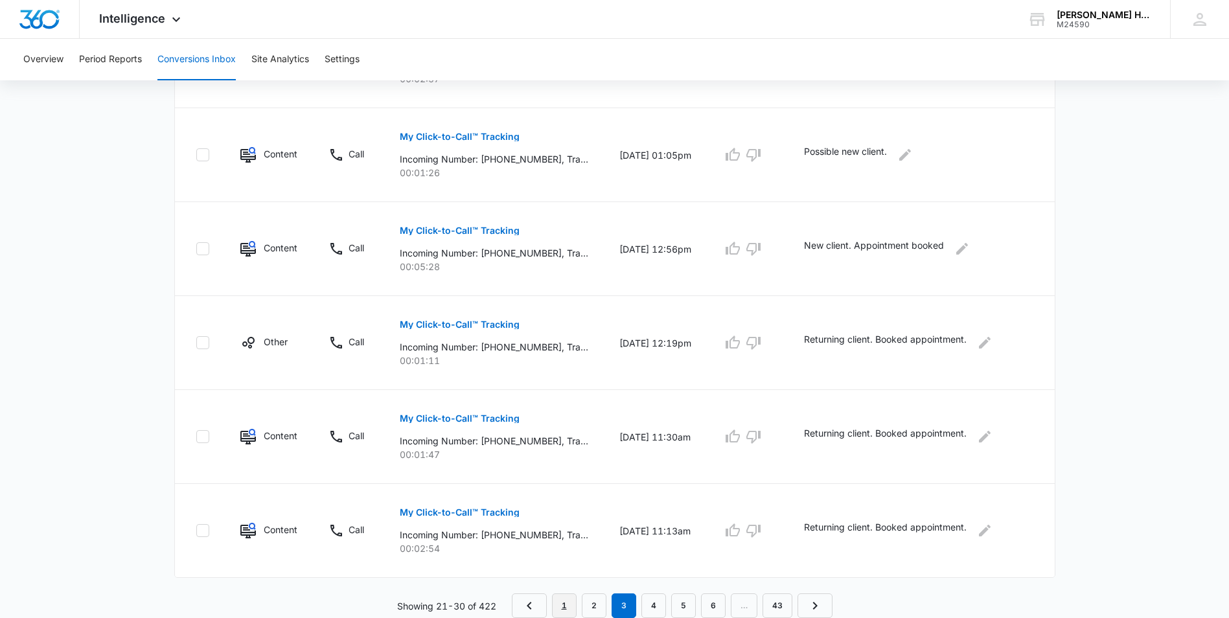
click at [568, 609] on link "1" at bounding box center [564, 606] width 25 height 25
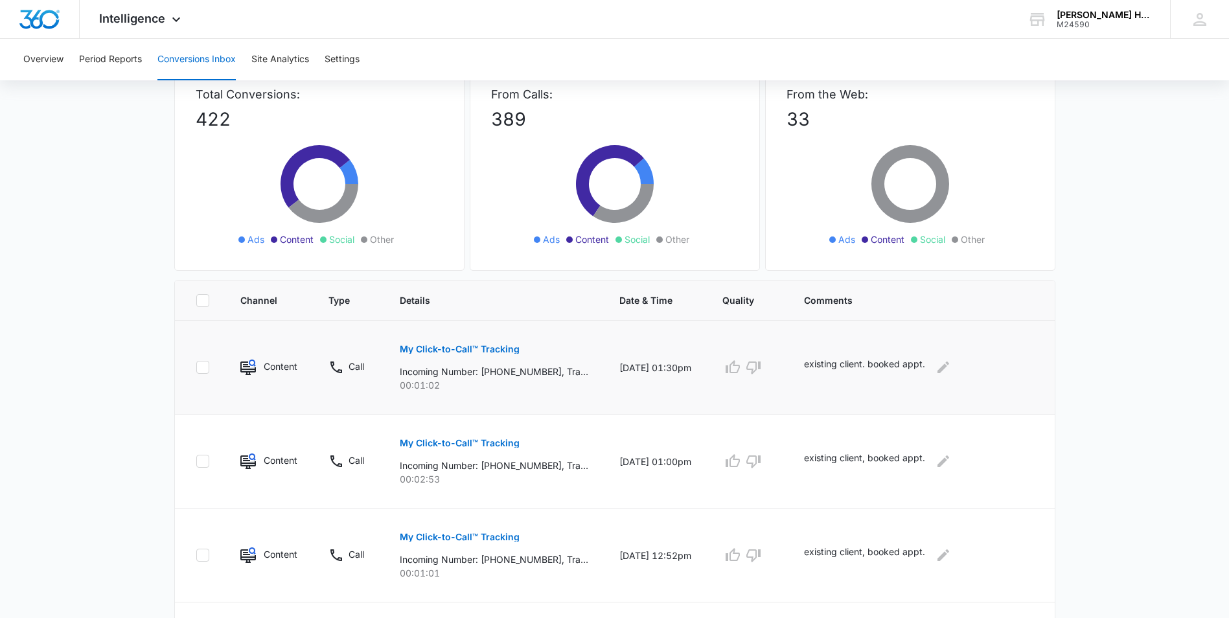
scroll to position [65, 0]
